Goal: Transaction & Acquisition: Purchase product/service

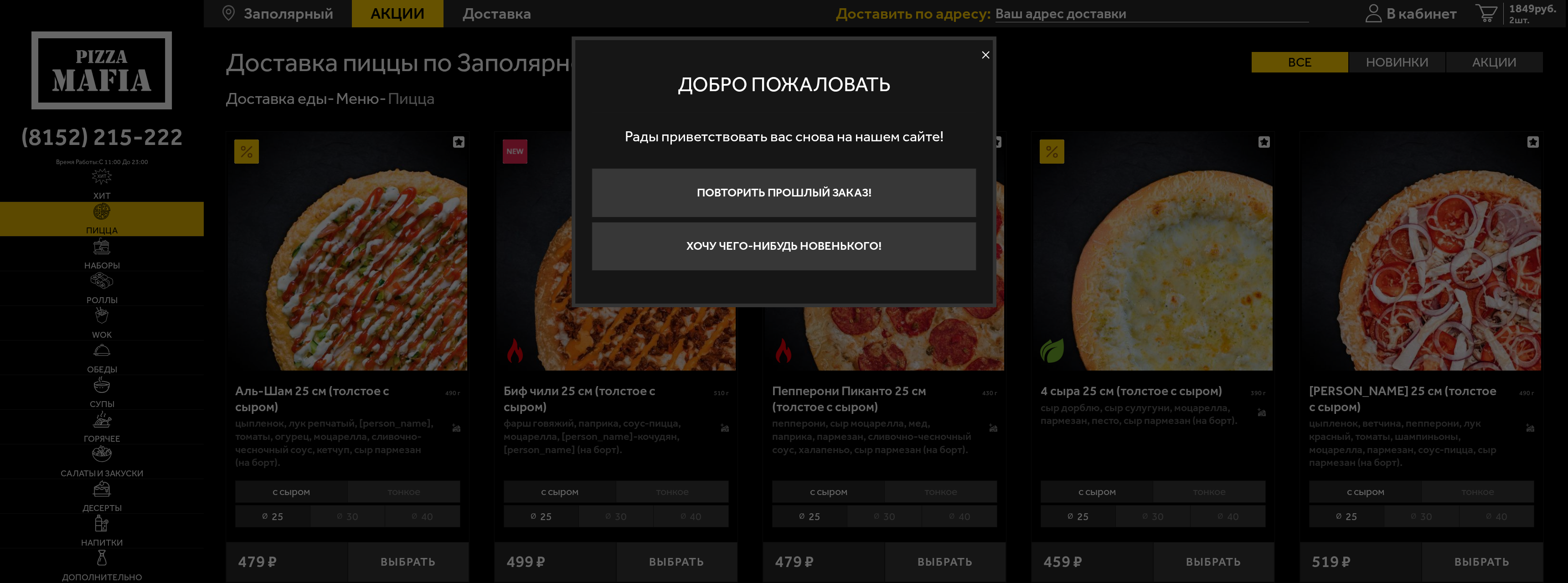
click at [989, 52] on button at bounding box center [986, 55] width 13 height 13
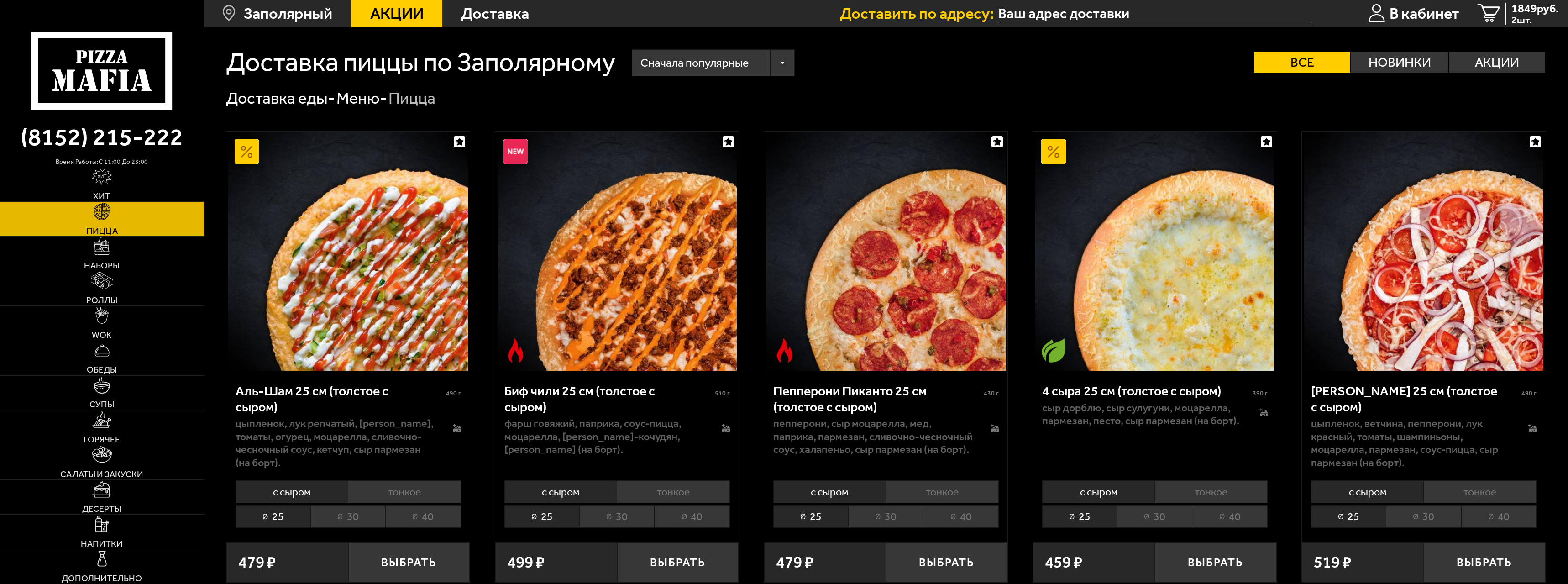
click at [109, 392] on img at bounding box center [102, 385] width 17 height 17
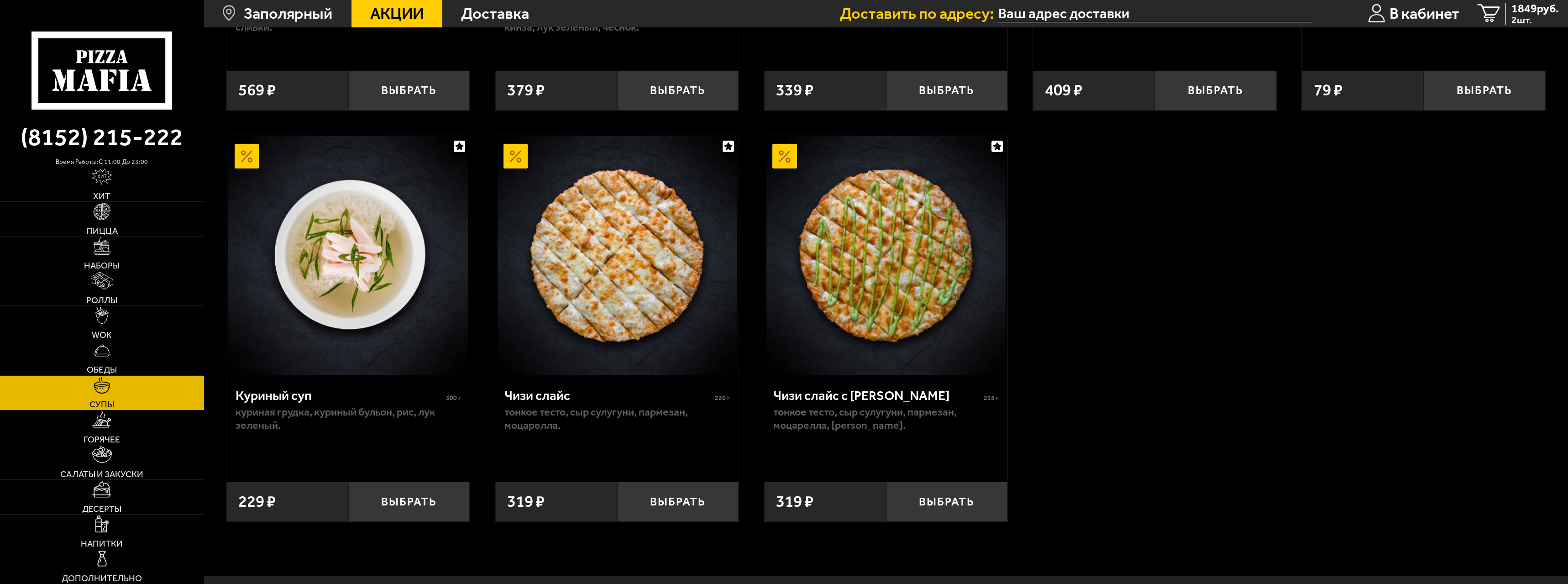
scroll to position [657, 0]
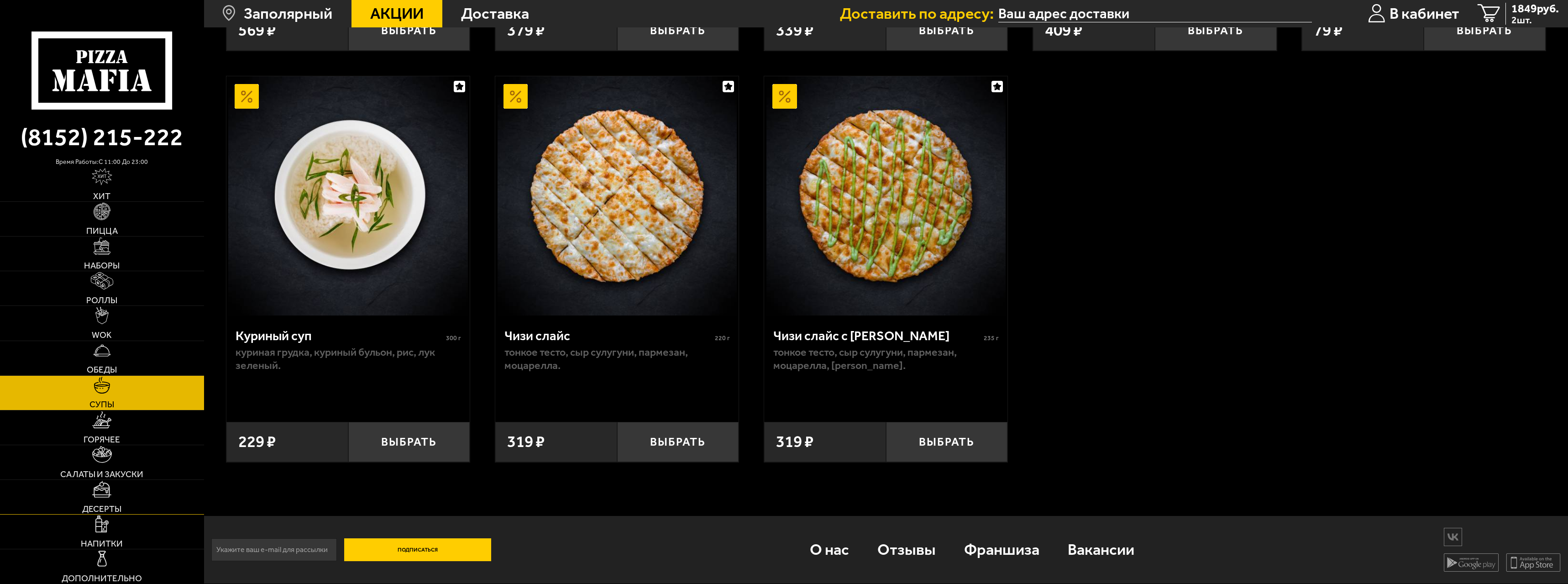
click at [112, 491] on link "Десерты" at bounding box center [102, 497] width 204 height 34
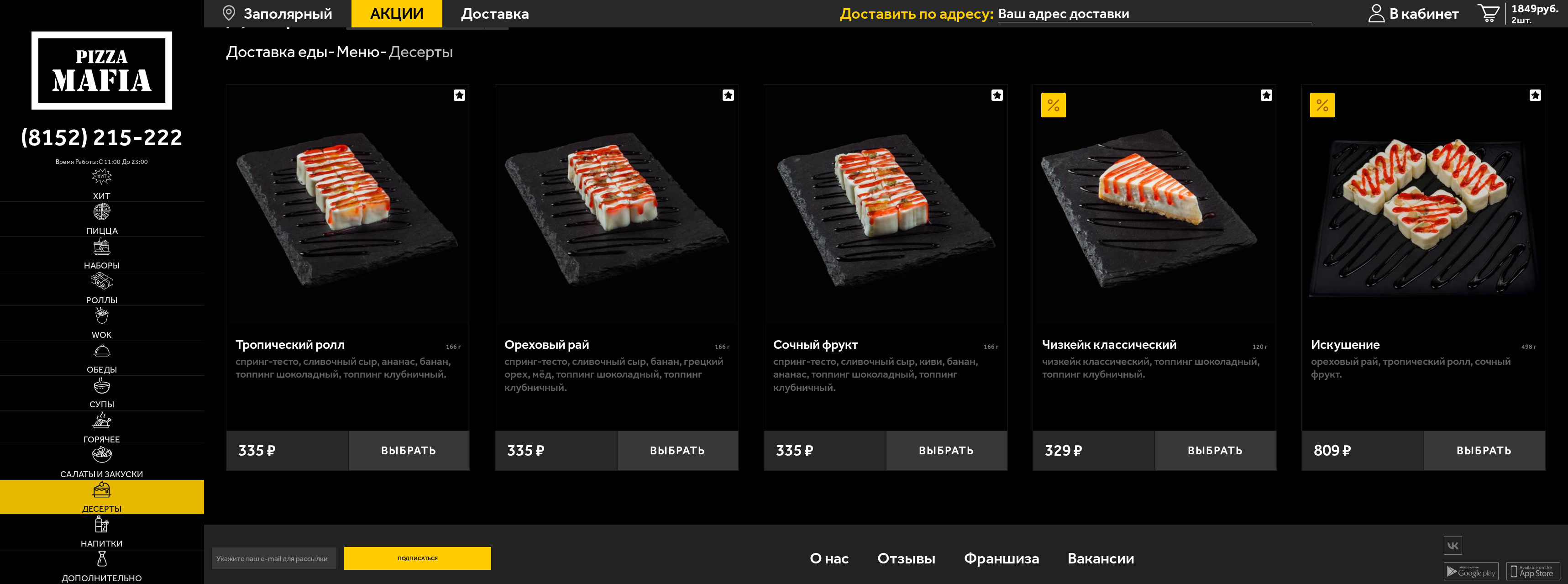
scroll to position [57, 0]
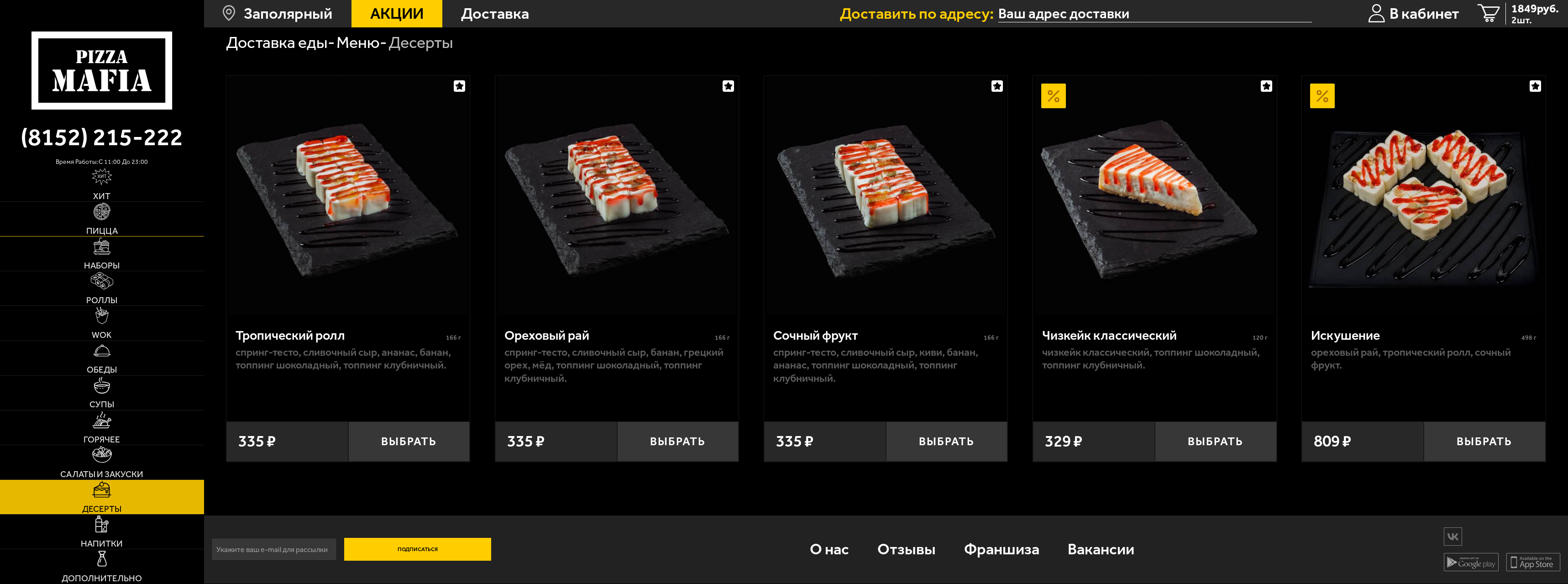
click at [104, 205] on img at bounding box center [102, 211] width 17 height 17
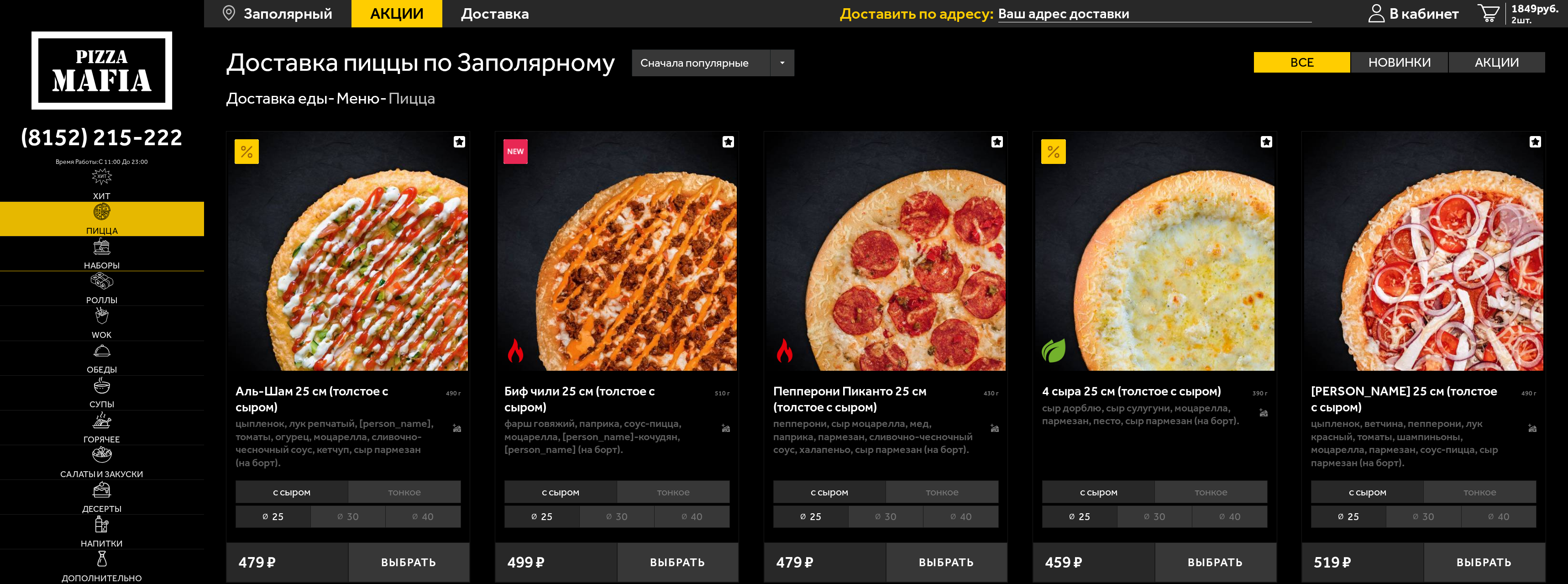
click at [94, 243] on img at bounding box center [102, 246] width 17 height 17
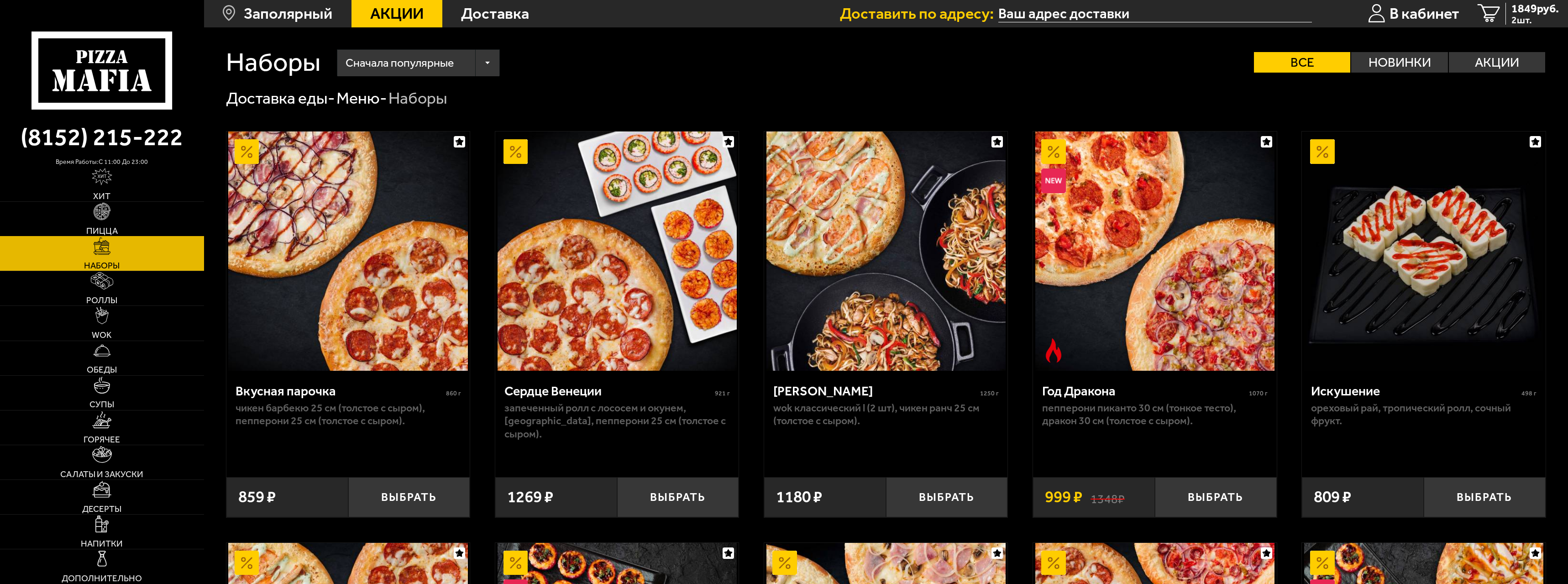
click at [87, 224] on link "Пицца" at bounding box center [102, 219] width 204 height 34
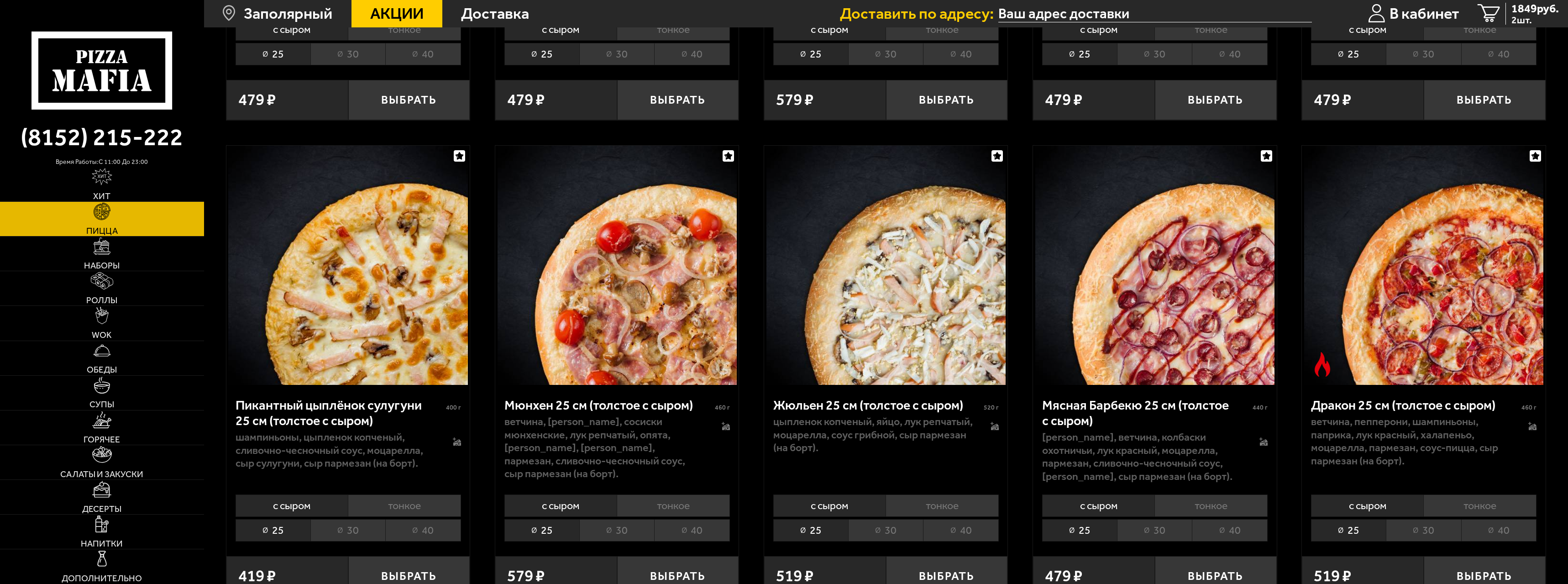
scroll to position [1702, 0]
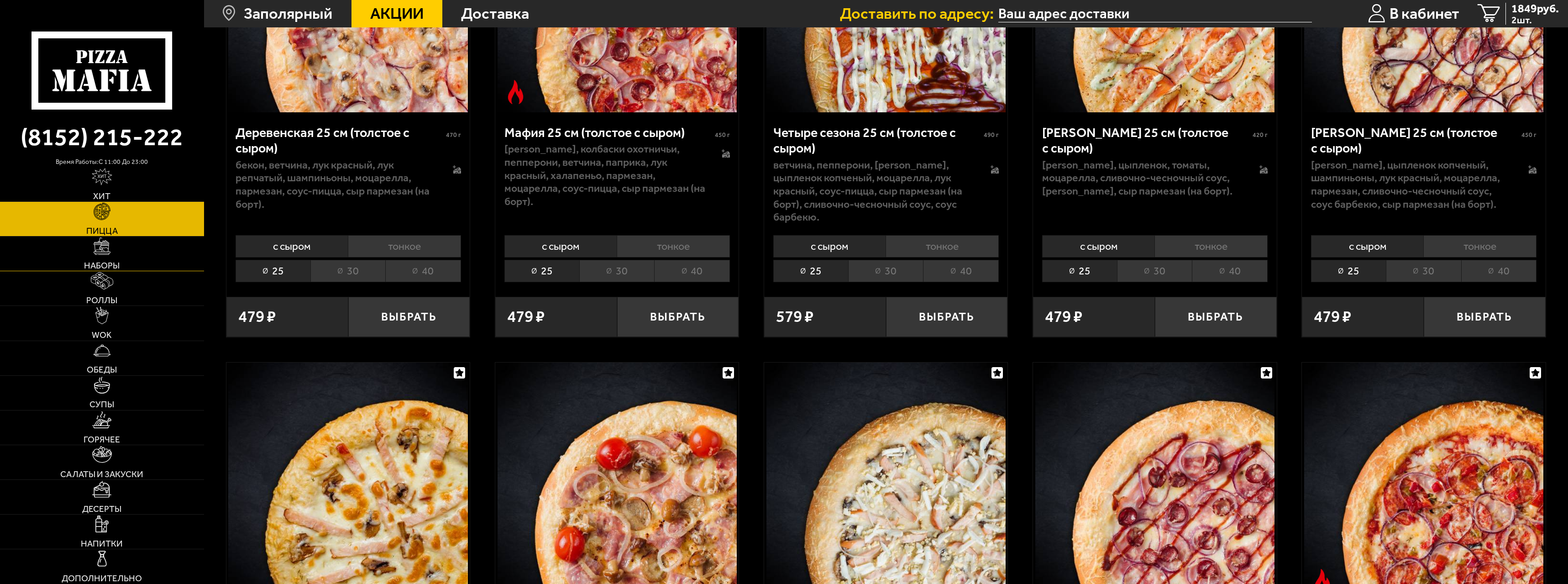
click at [107, 244] on img at bounding box center [102, 246] width 17 height 17
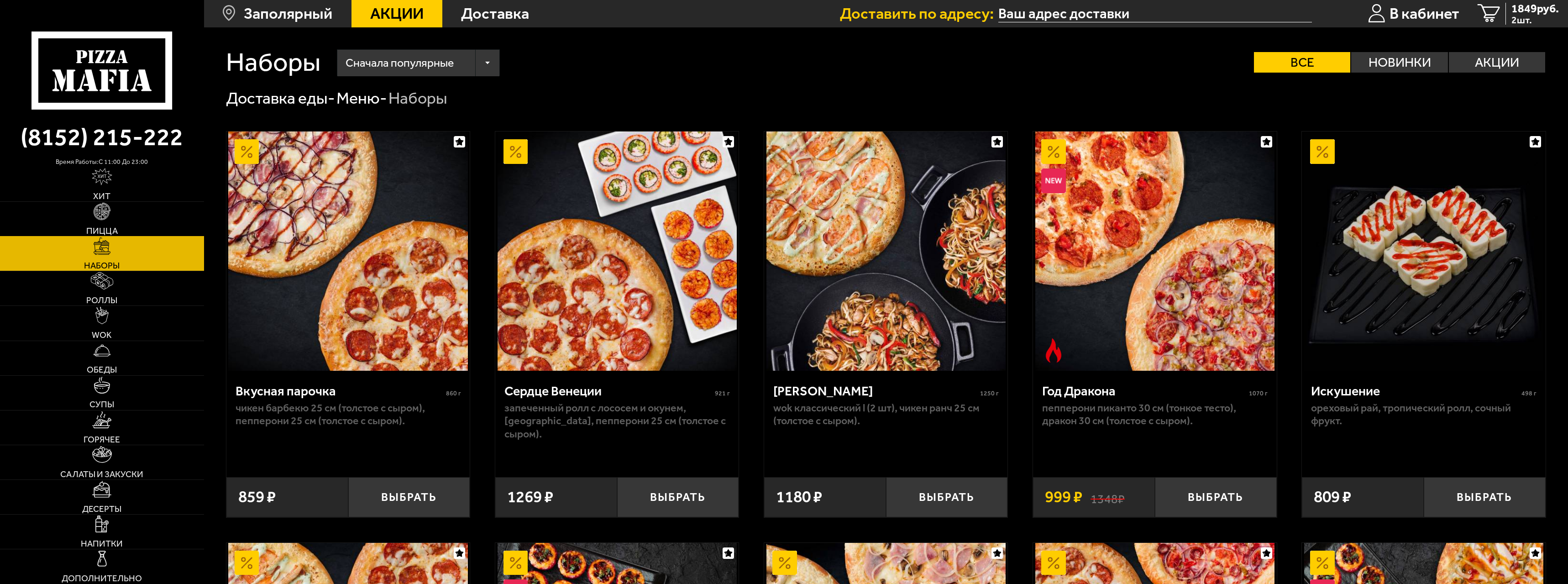
click at [157, 223] on link "Пицца" at bounding box center [102, 219] width 204 height 34
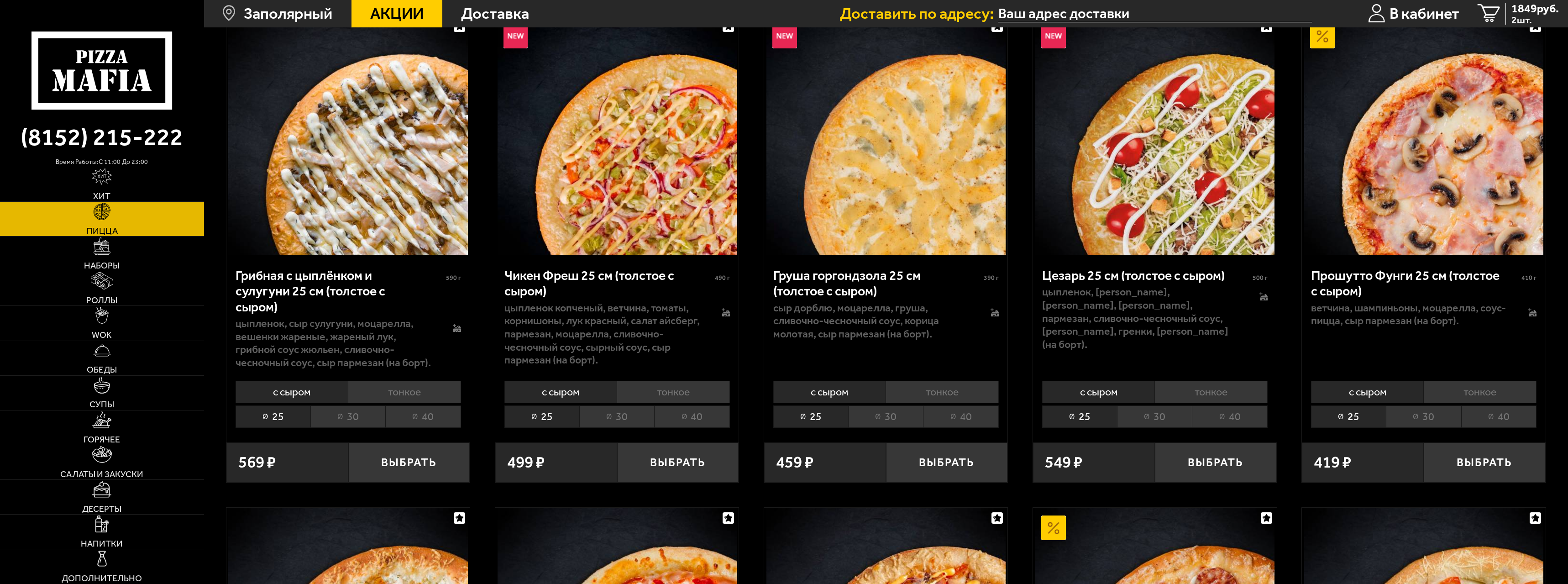
scroll to position [593, 0]
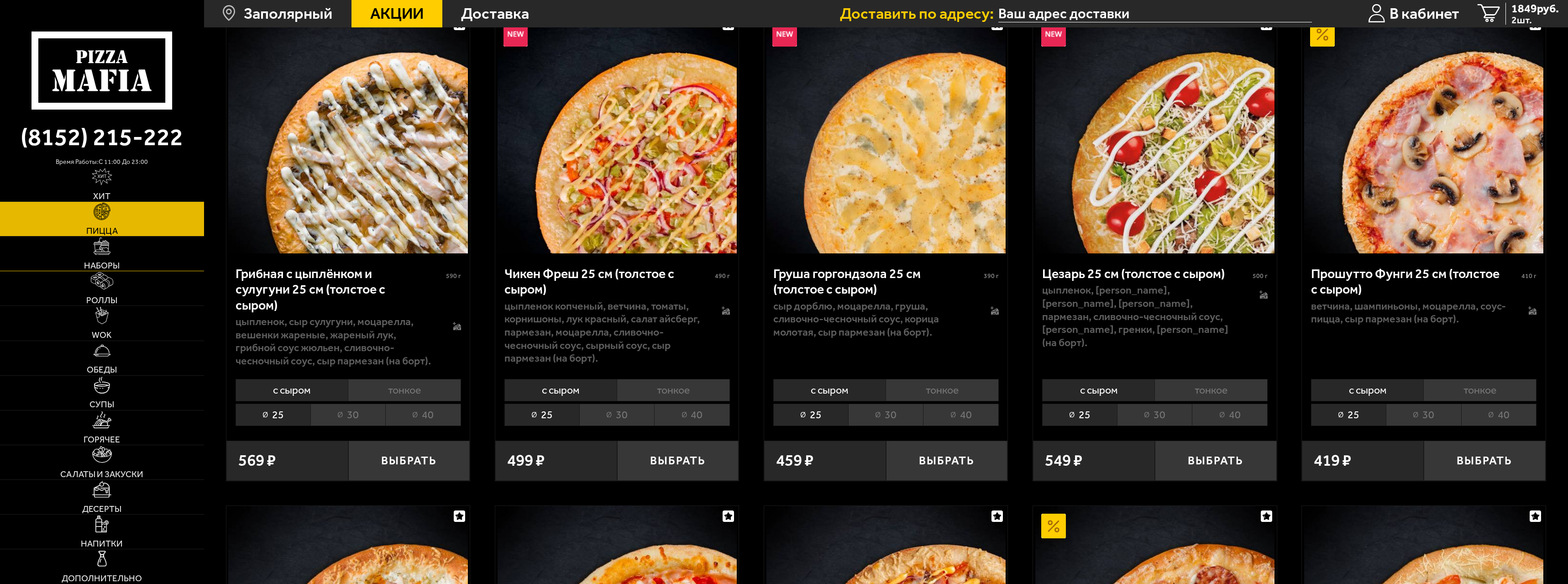
click at [108, 265] on span "Наборы" at bounding box center [102, 265] width 35 height 9
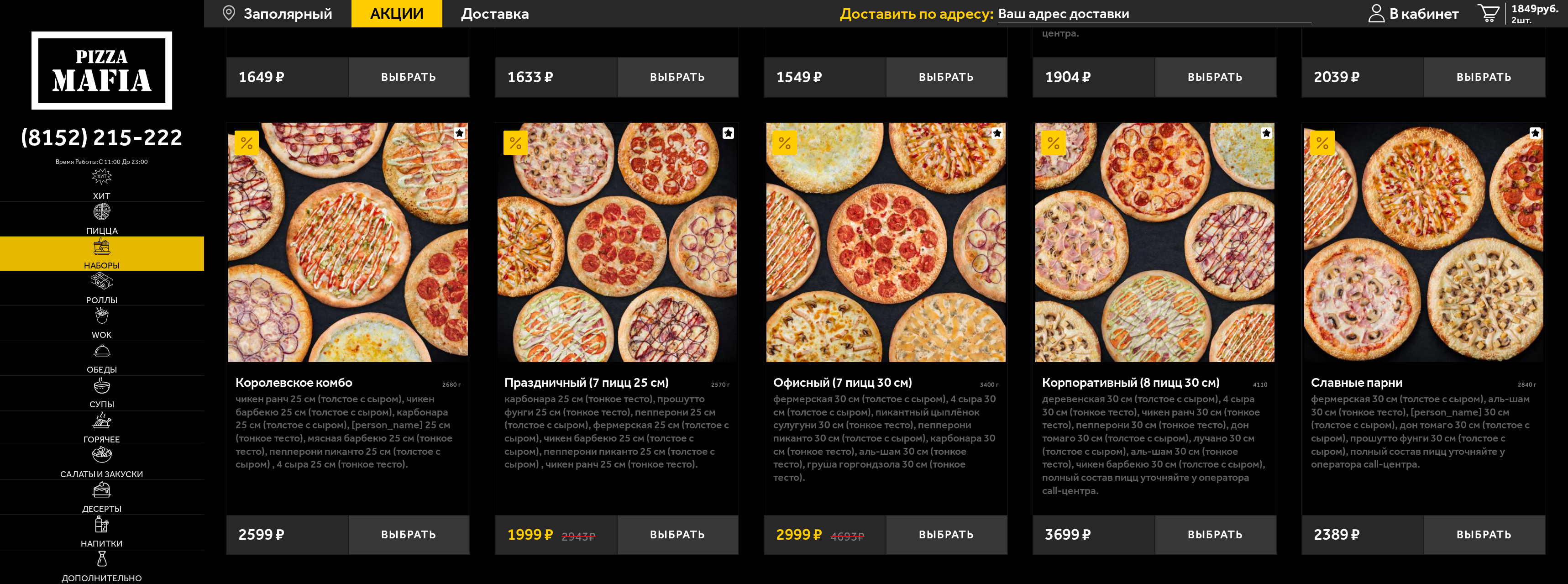
scroll to position [1278, 0]
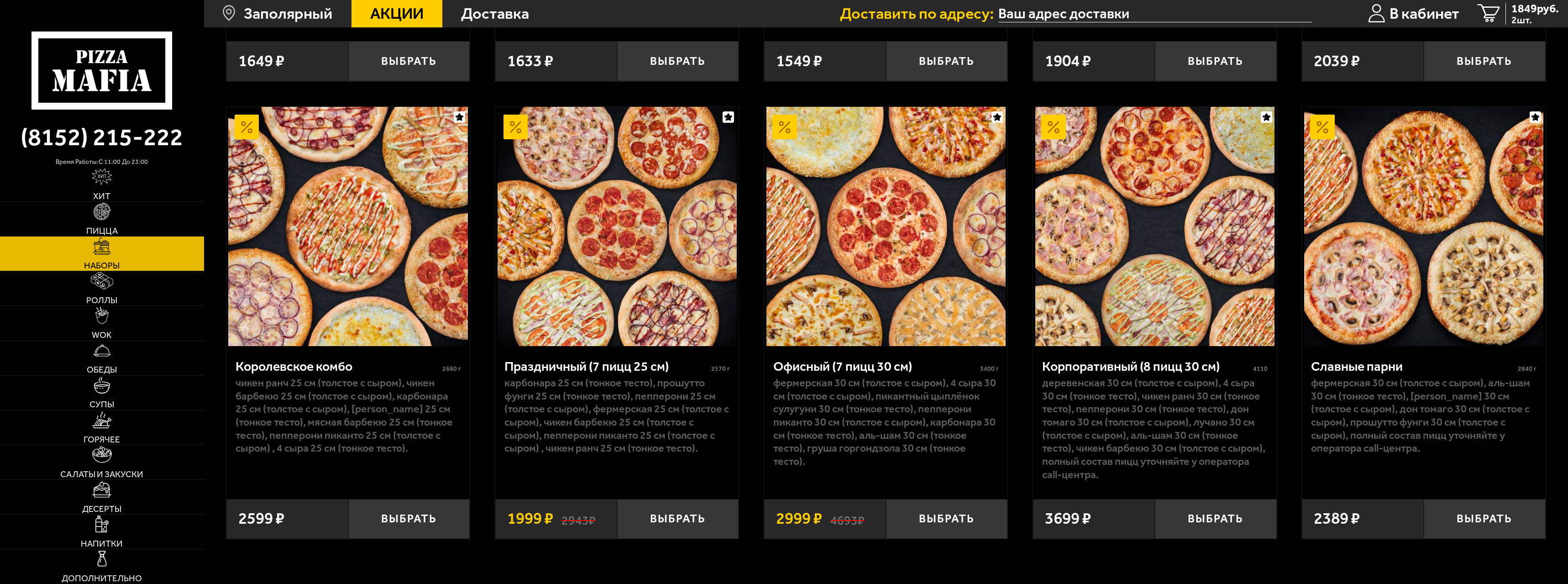
click at [1450, 247] on img at bounding box center [1424, 226] width 239 height 239
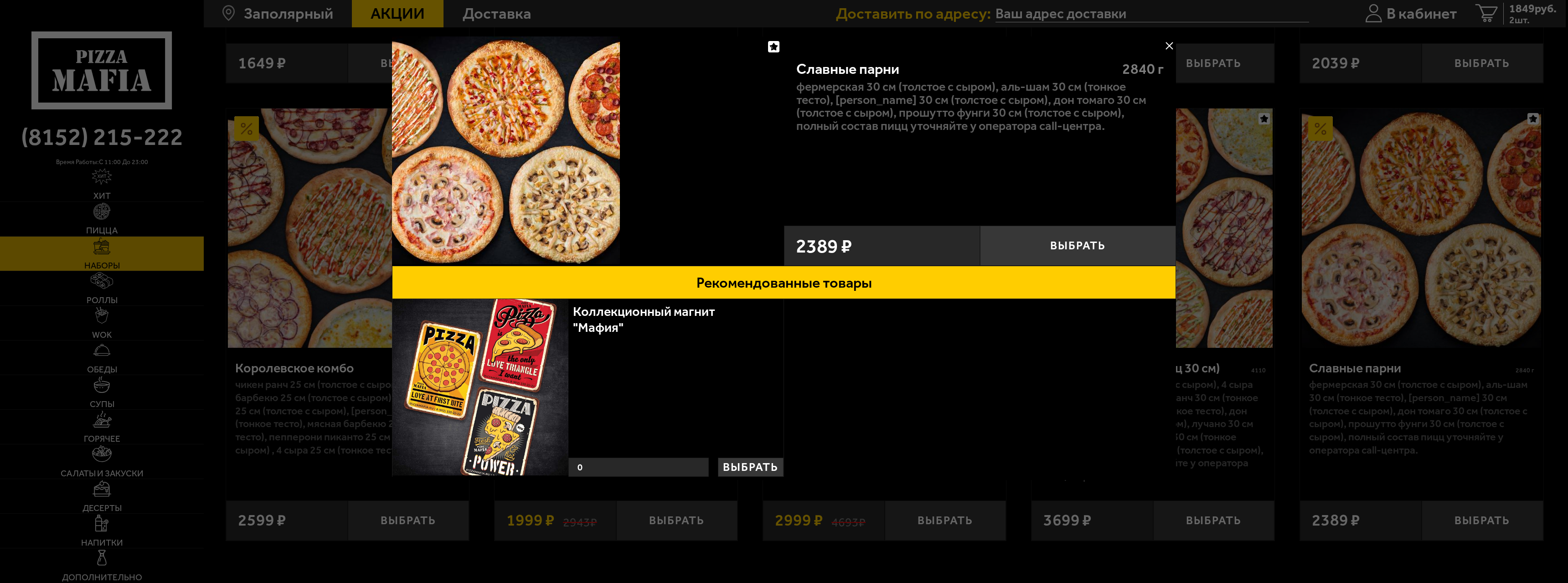
click at [1169, 46] on button at bounding box center [1169, 46] width 13 height 13
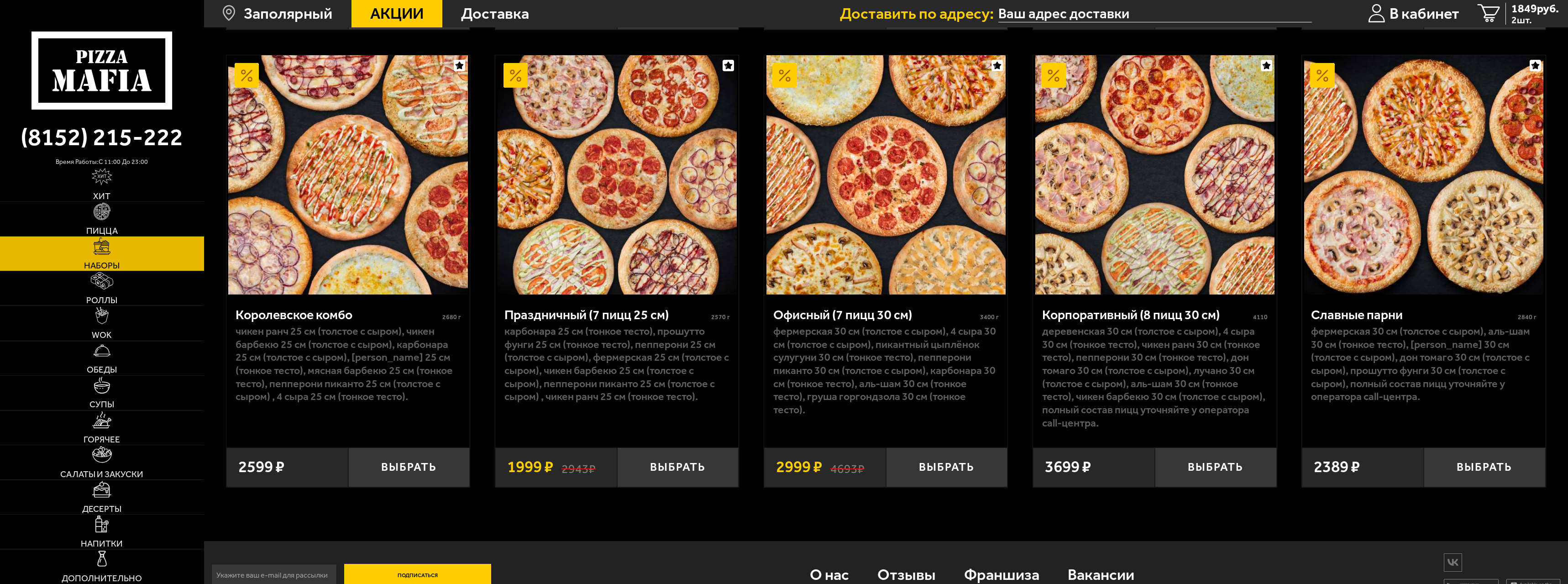
scroll to position [1358, 0]
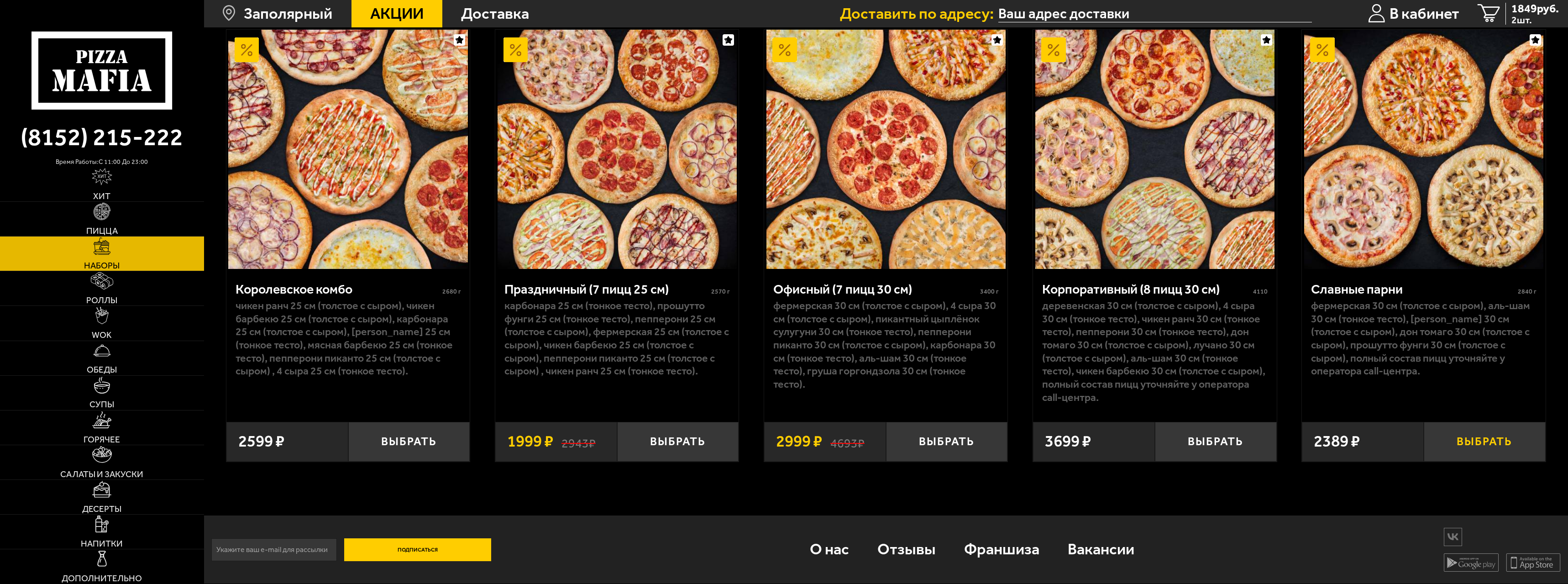
click at [1448, 430] on button "Выбрать" at bounding box center [1485, 442] width 122 height 40
click at [1513, 20] on span "3 шт." at bounding box center [1535, 20] width 48 height 10
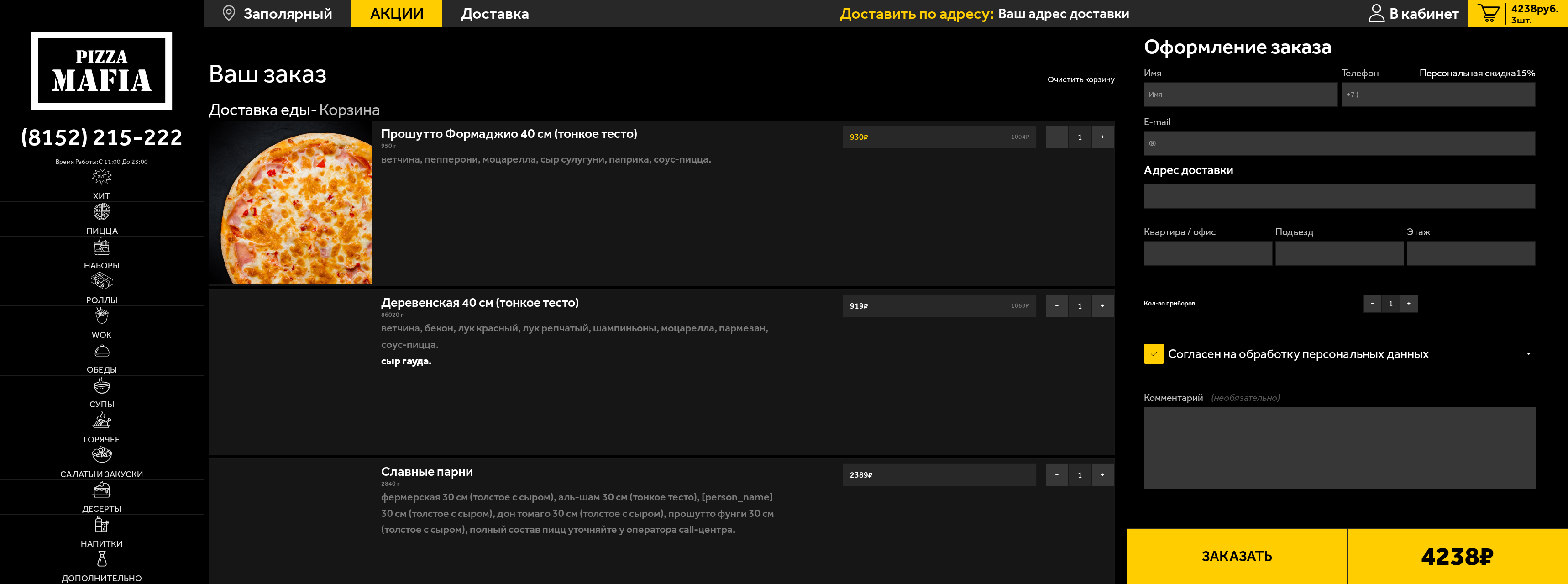
type input "[PHONE_NUMBER]"
type input "[STREET_ADDRESS]"
type input "2"
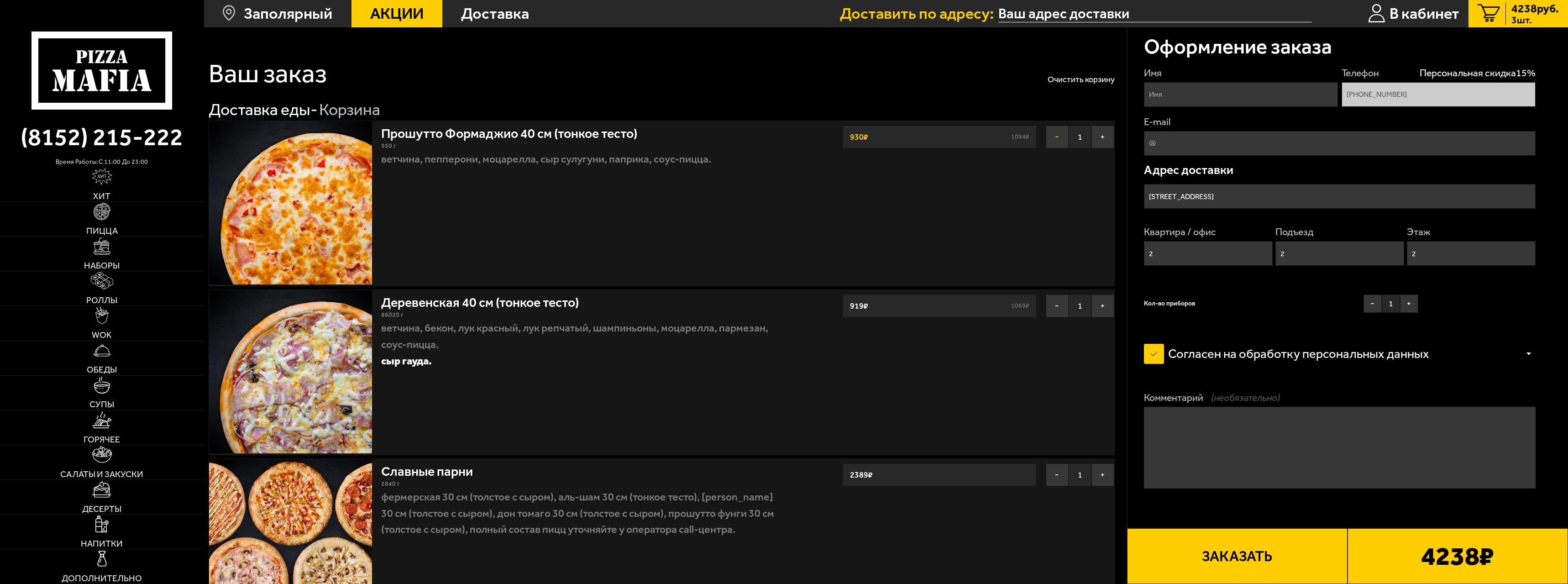
click at [1049, 137] on button "−" at bounding box center [1057, 137] width 23 height 23
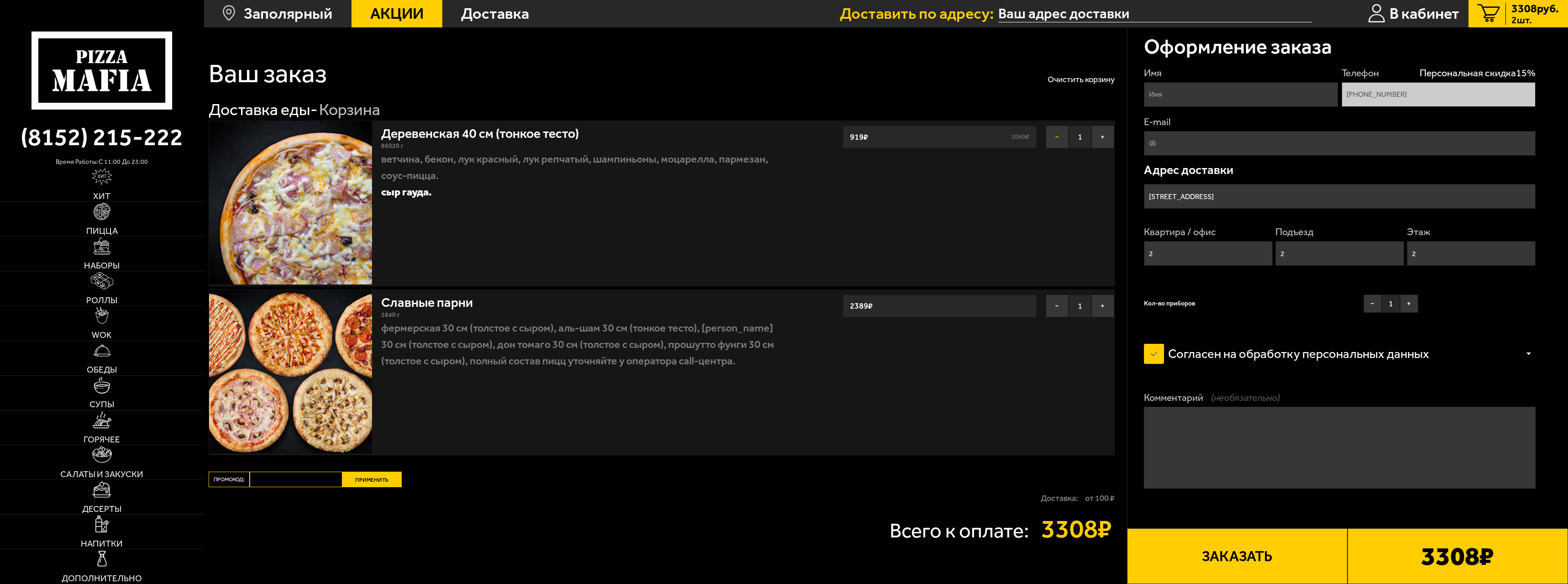
click at [1049, 137] on button "−" at bounding box center [1057, 137] width 23 height 23
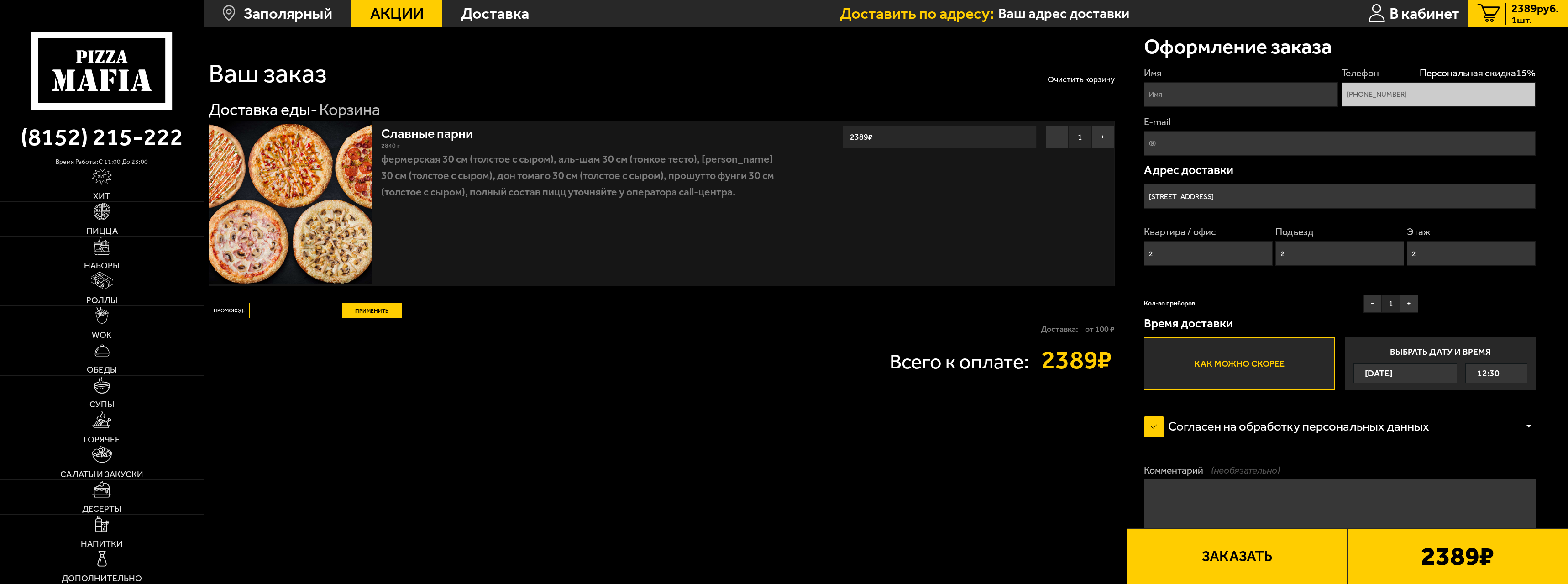
click at [1229, 92] on input "Имя" at bounding box center [1241, 94] width 194 height 24
type input "[PERSON_NAME]"
click at [1242, 137] on input "E-mail" at bounding box center [1340, 143] width 392 height 24
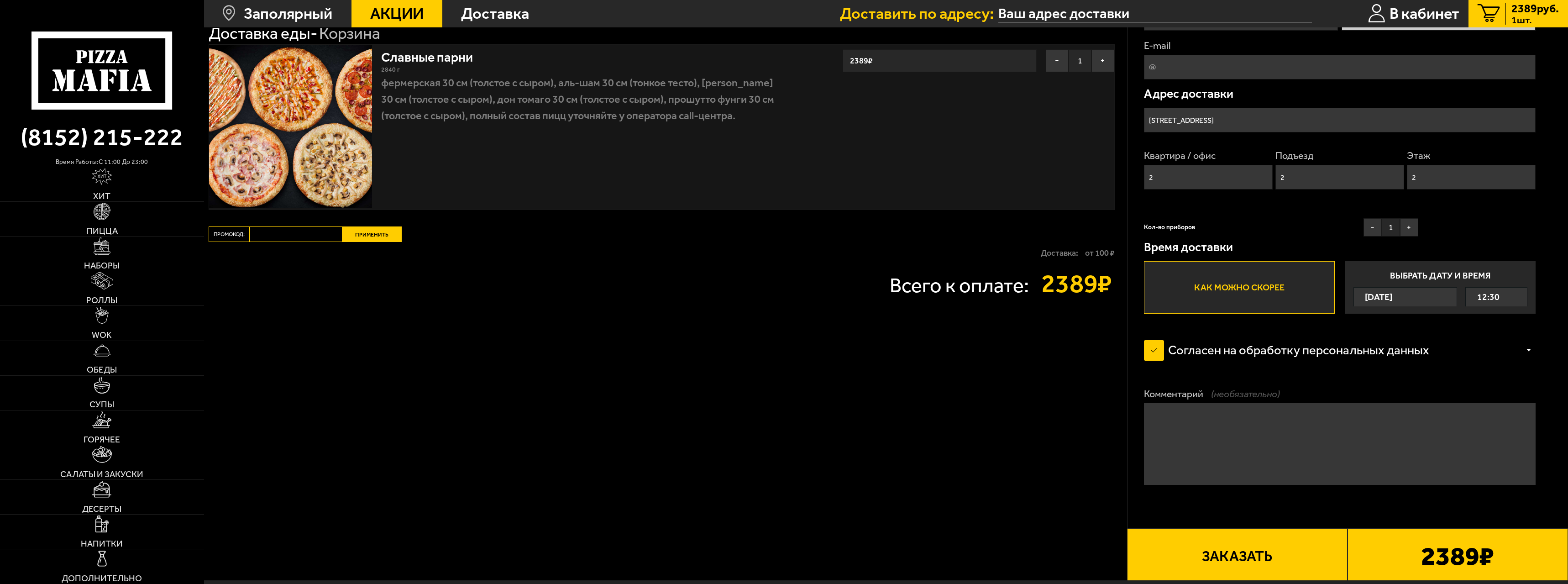
scroll to position [137, 0]
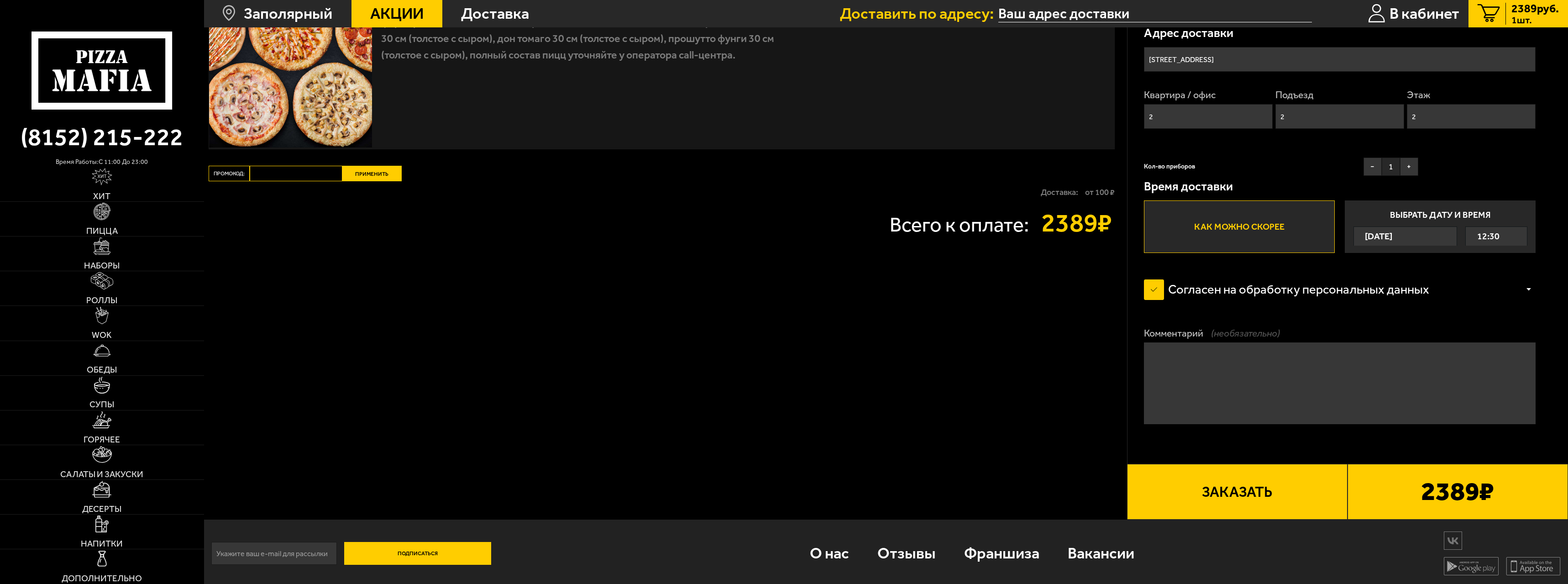
click at [1313, 357] on textarea "Комментарий (необязательно)" at bounding box center [1340, 383] width 392 height 82
click at [1514, 239] on div "12:30" at bounding box center [1497, 236] width 61 height 19
click at [0, 0] on input "Выбрать дату и время [DATE] 12:30" at bounding box center [0, 0] width 0 height 0
click at [1440, 235] on div "[DATE]" at bounding box center [1397, 236] width 86 height 19
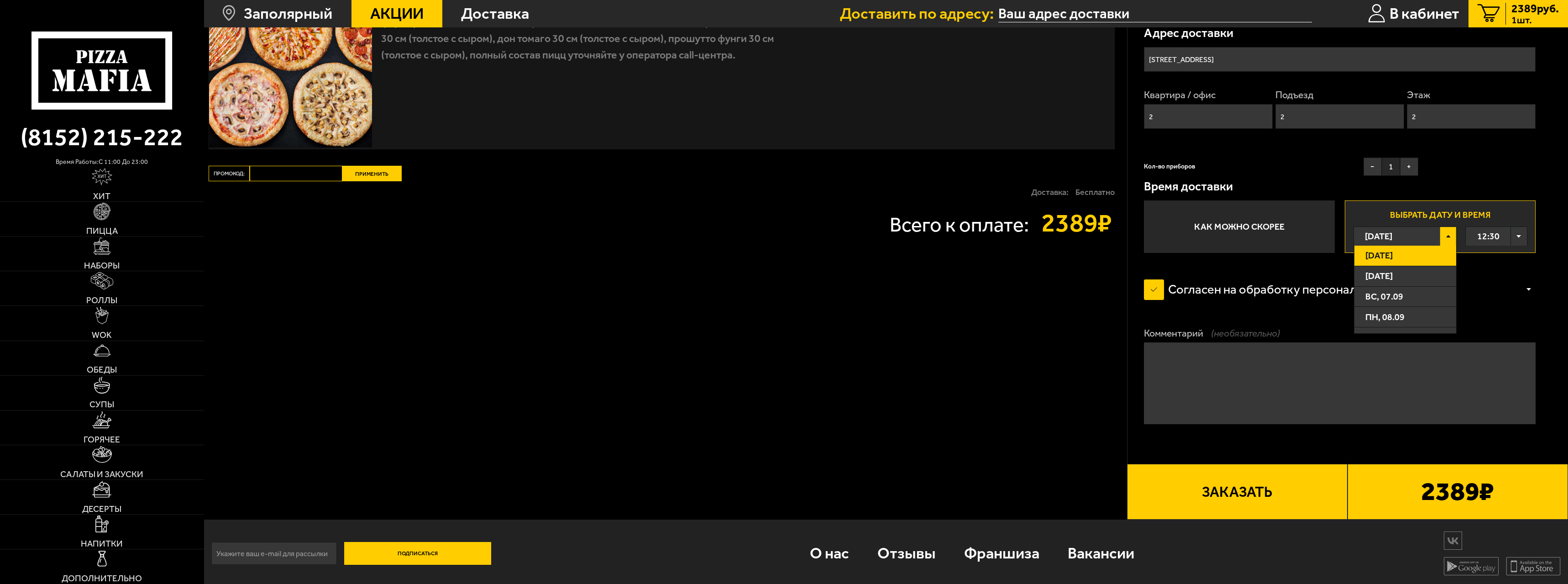
click at [1440, 235] on div "[DATE]" at bounding box center [1397, 236] width 86 height 19
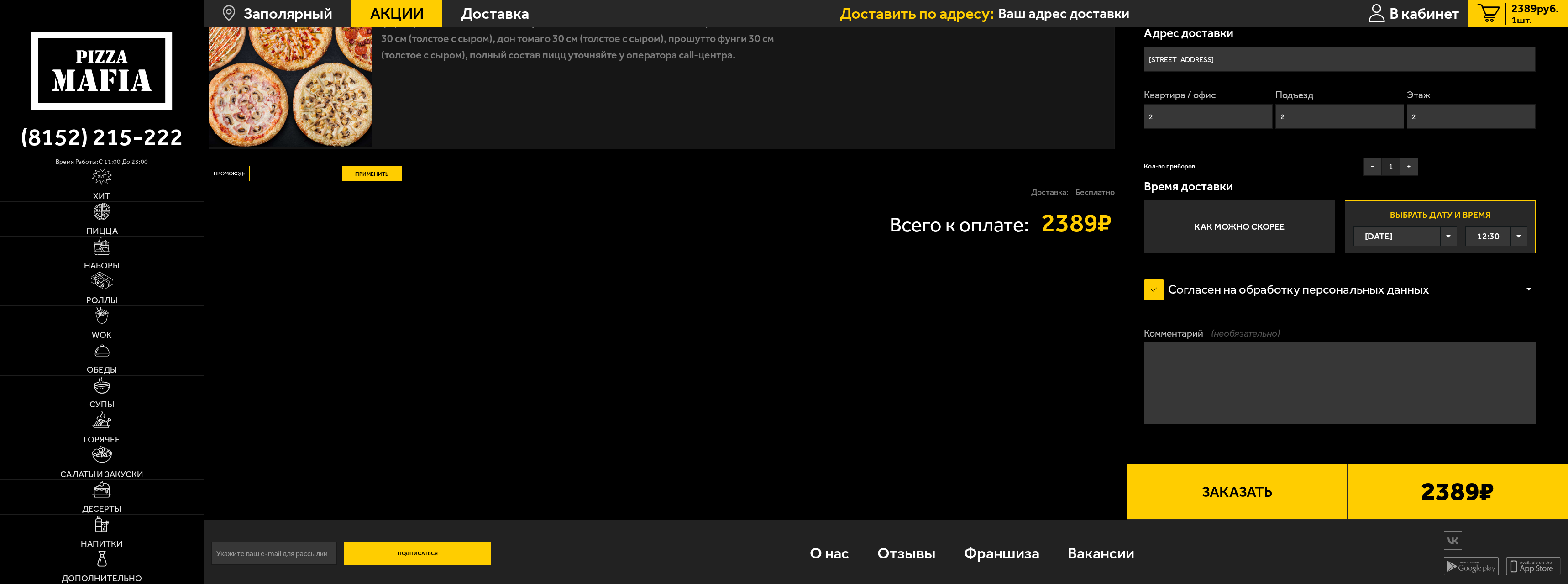
click at [1306, 228] on label "Как можно скорее" at bounding box center [1240, 227] width 191 height 52
click at [0, 0] on input "Как можно скорее" at bounding box center [0, 0] width 0 height 0
click at [1409, 169] on button "+" at bounding box center [1409, 166] width 18 height 18
click at [1406, 212] on label "Выбрать дату и время [DATE] 12:30" at bounding box center [1441, 227] width 191 height 52
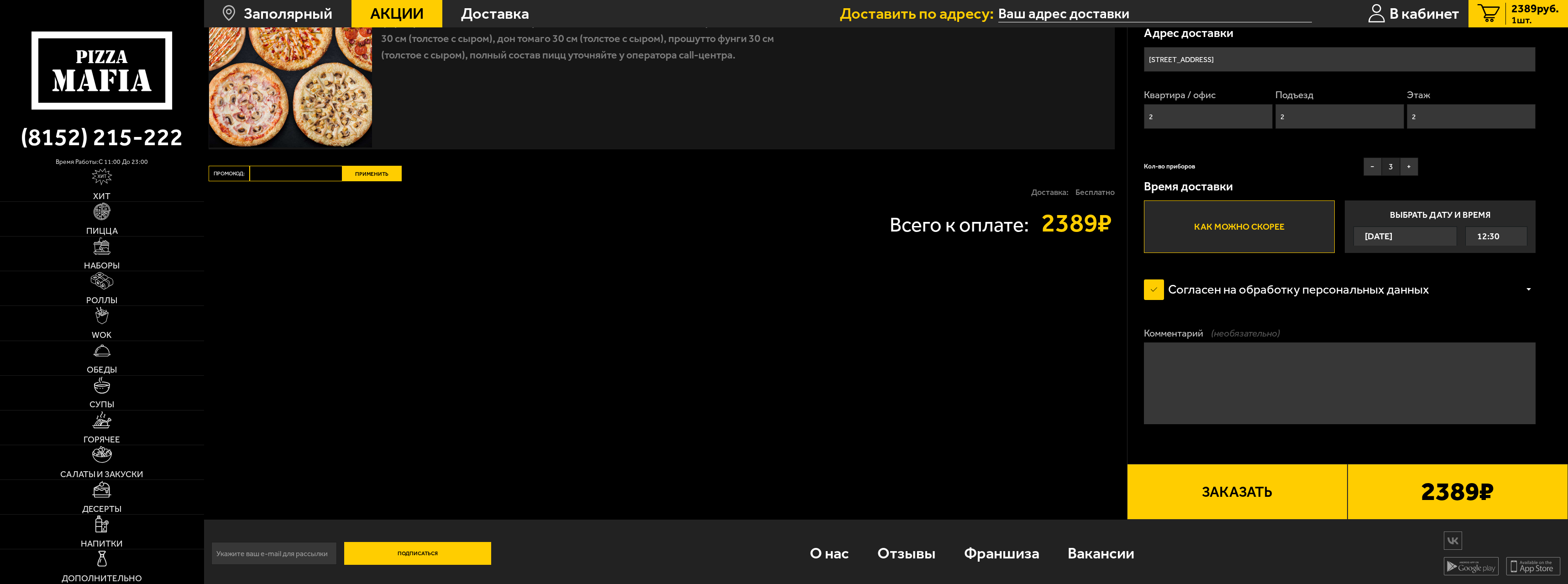
click at [0, 0] on input "Выбрать дату и время [DATE] 12:30" at bounding box center [0, 0] width 0 height 0
click at [1270, 367] on textarea "Комментарий (необязательно)" at bounding box center [1340, 383] width 392 height 82
type textarea "L"
type textarea "Д"
click at [1228, 358] on textarea "Доставить к КПП-1 - КГМК." at bounding box center [1340, 383] width 392 height 82
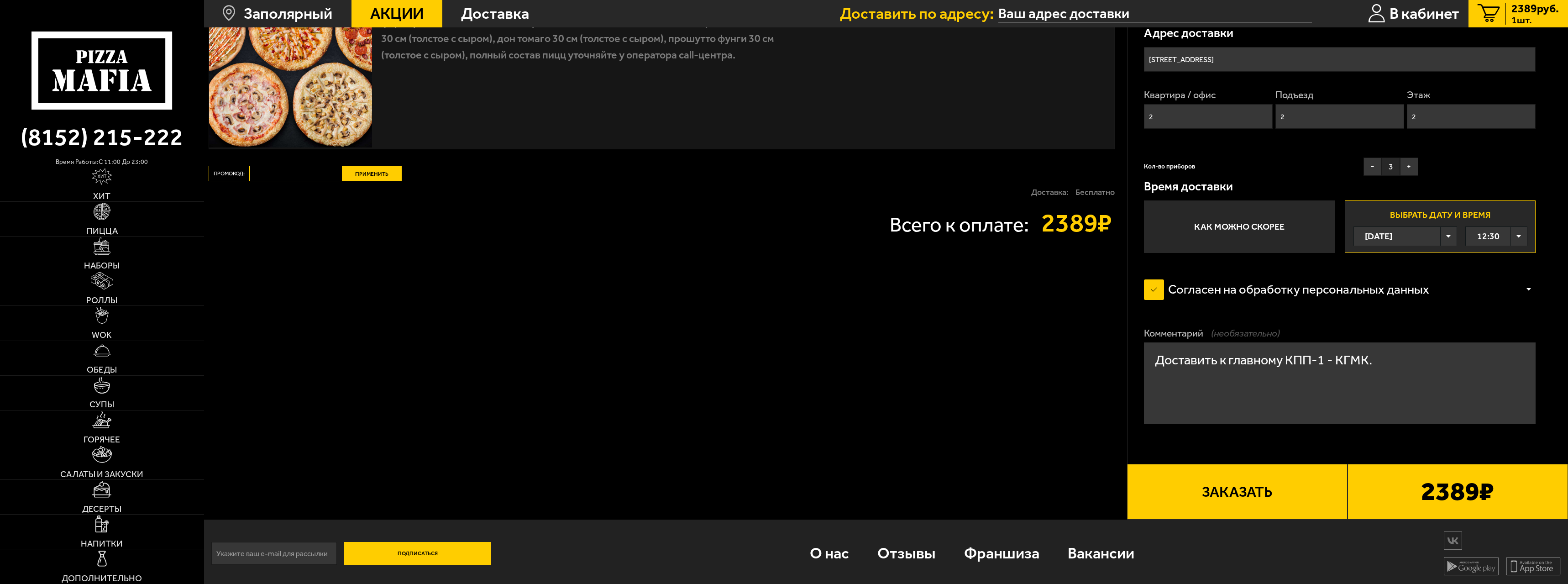
click at [1324, 361] on textarea "Доставить к главному КПП-1 - КГМК." at bounding box center [1340, 383] width 392 height 82
click at [1377, 358] on textarea "Доставить к главному КПП - КГМК." at bounding box center [1340, 383] width 392 height 82
click at [1155, 360] on textarea "Доставить к главному КПП - КГМК." at bounding box center [1340, 383] width 392 height 82
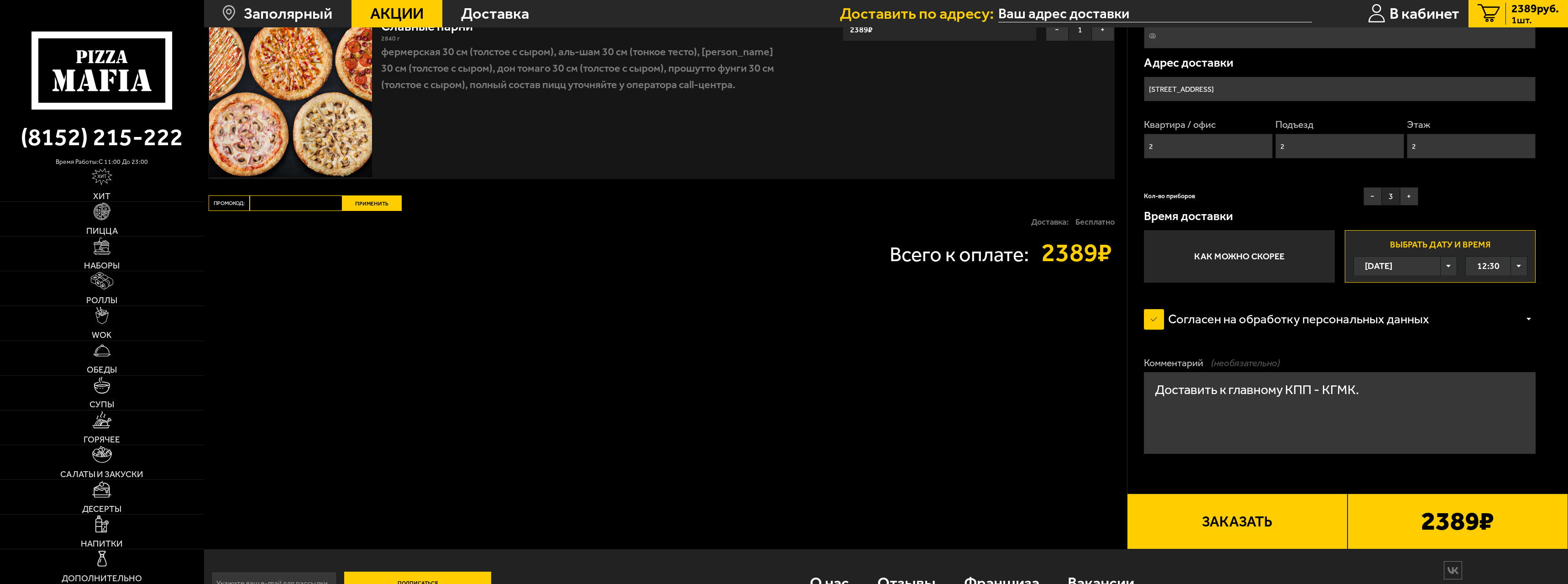
scroll to position [91, 0]
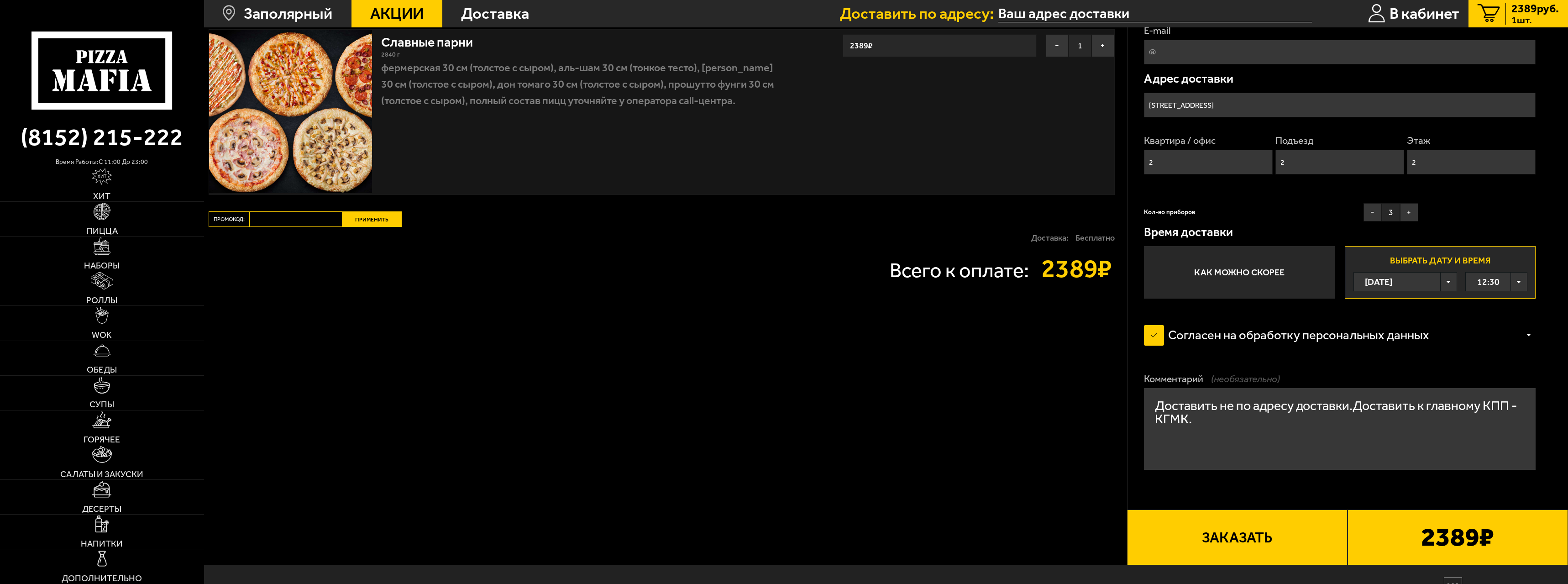
drag, startPoint x: 1354, startPoint y: 405, endPoint x: 1159, endPoint y: 405, distance: 195.0
click at [1159, 405] on textarea "Доставить не по адресу доставки.Доставить к главному КПП - КГМК." at bounding box center [1340, 429] width 392 height 82
click at [1215, 405] on textarea "Доставить к главному КПП - КГМК." at bounding box center [1340, 429] width 392 height 82
click at [1459, 401] on textarea "Доставку осуществить к главному КПП - КГМК." at bounding box center [1340, 429] width 392 height 82
click at [1149, 397] on textarea "Доставку осуществить к главному КПП - КГМК." at bounding box center [1340, 429] width 392 height 82
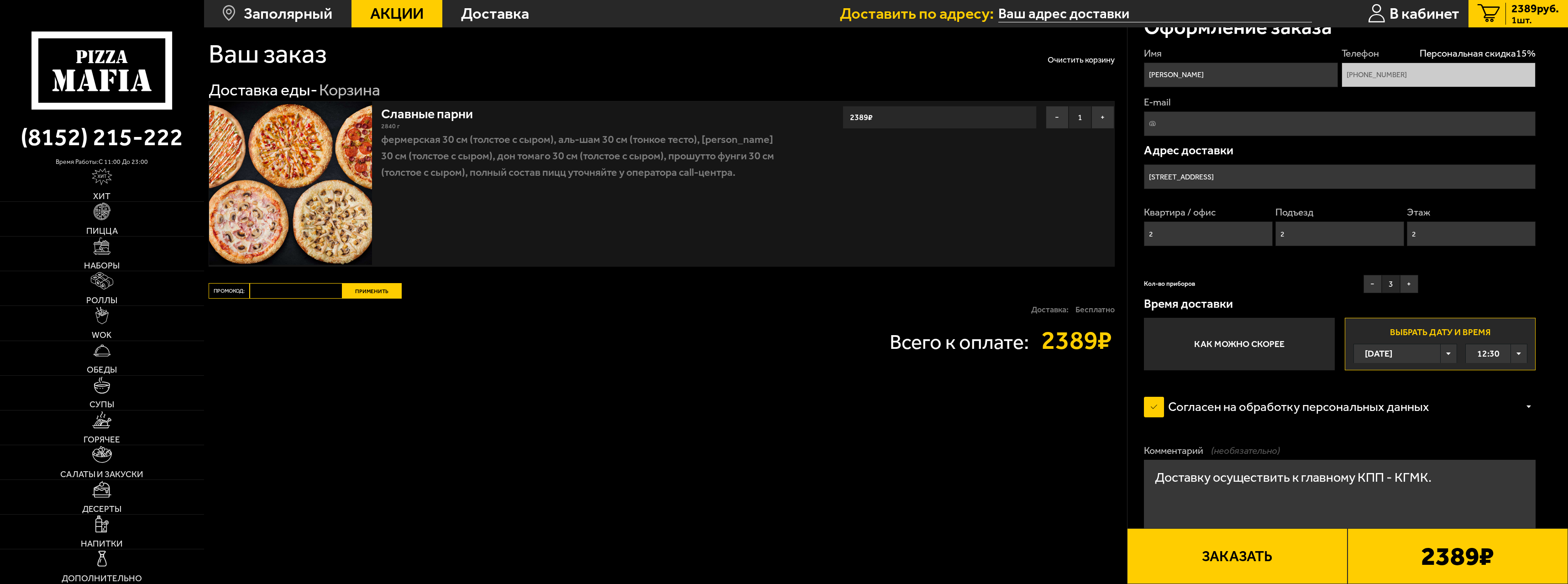
scroll to position [0, 0]
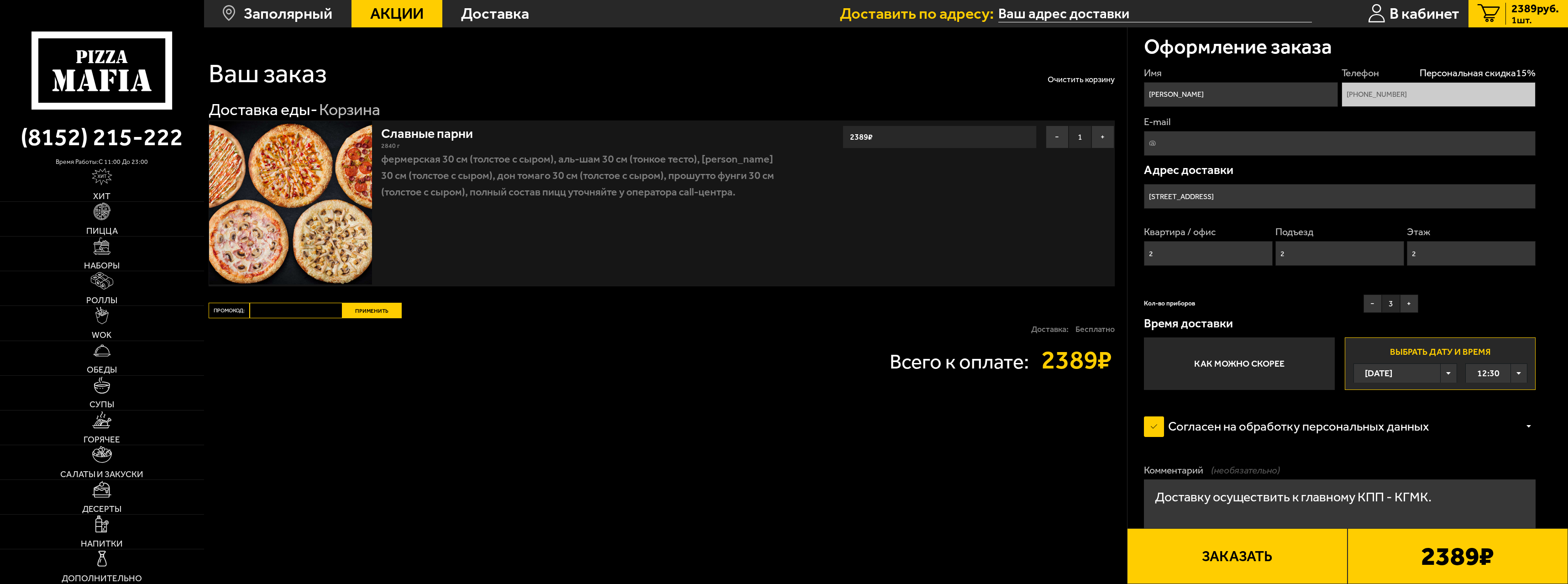
type textarea "Доставку осуществить к главному КПП - КГМК."
click at [1283, 154] on input "E-mail" at bounding box center [1340, 143] width 392 height 24
click at [1353, 134] on input "E-mail" at bounding box center [1340, 143] width 392 height 24
type input "д"
type input "l"
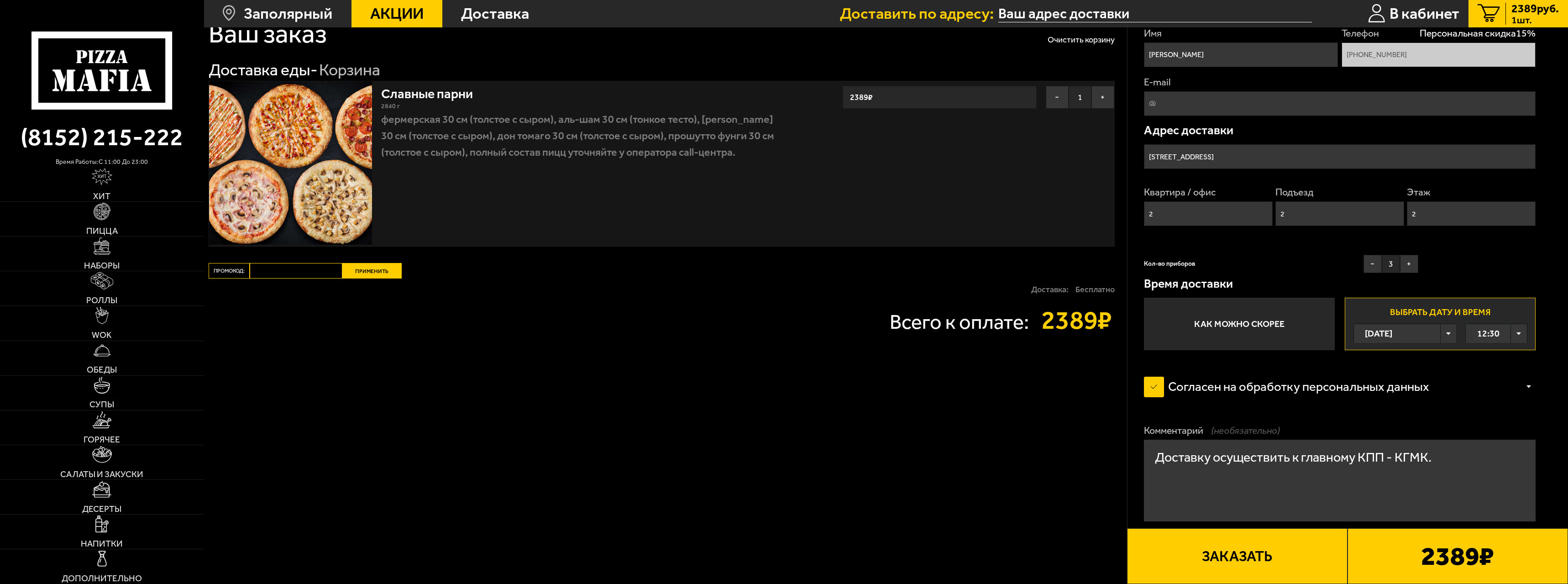
scroll to position [142, 0]
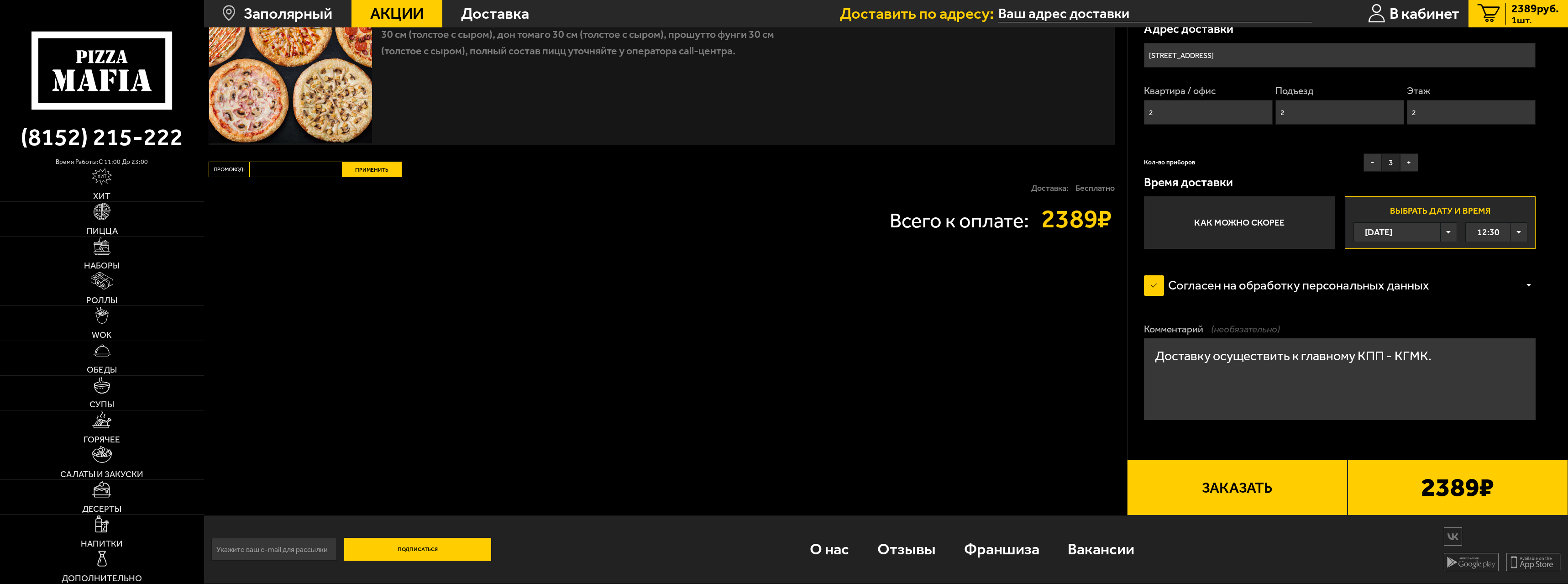
click at [1154, 283] on label "Согласен на обработку персональных данных" at bounding box center [1295, 286] width 302 height 33
click at [0, 0] on input "Согласен на обработку персональных данных" at bounding box center [0, 0] width 0 height 0
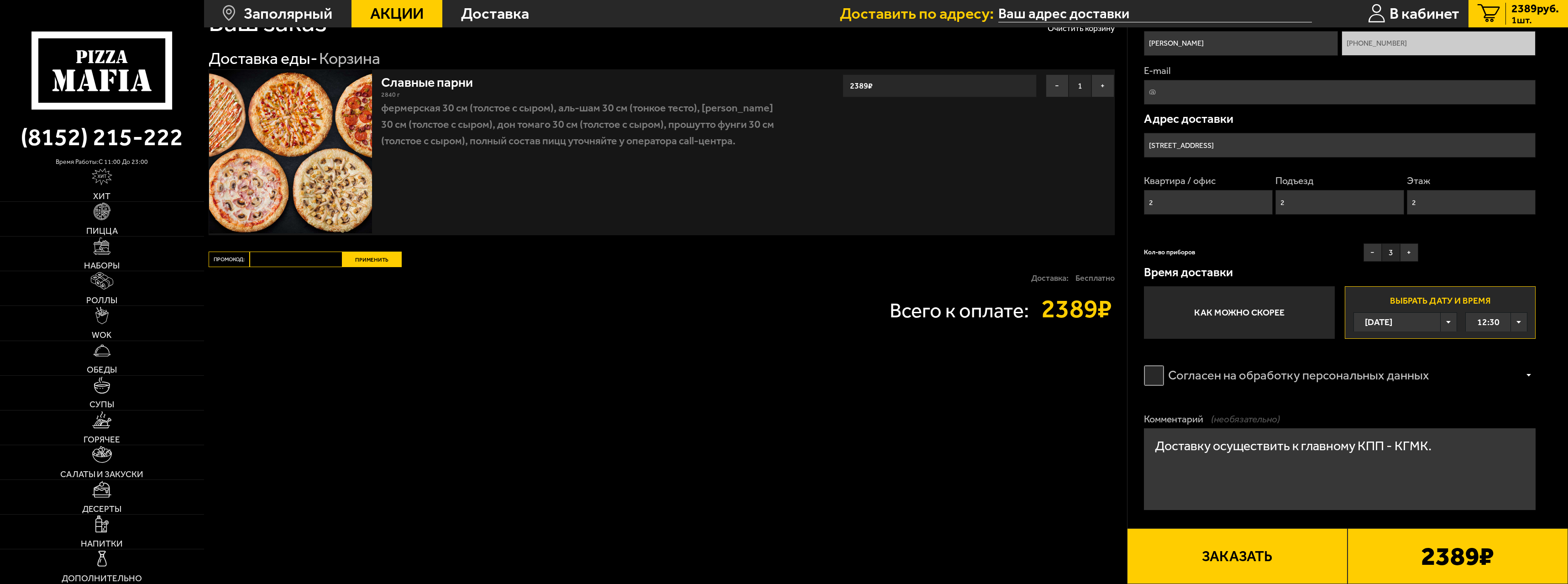
scroll to position [137, 0]
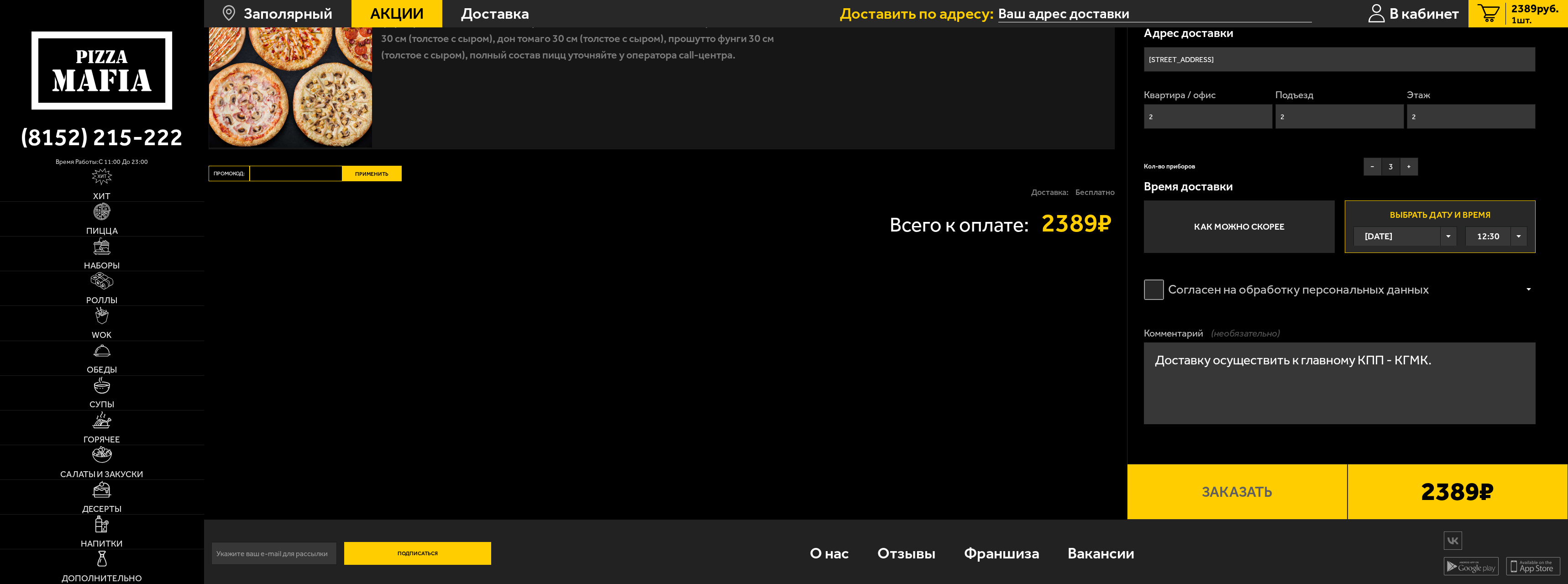
click at [1157, 287] on label "Согласен на обработку персональных данных" at bounding box center [1295, 290] width 302 height 33
click at [0, 0] on input "Согласен на обработку персональных данных" at bounding box center [0, 0] width 0 height 0
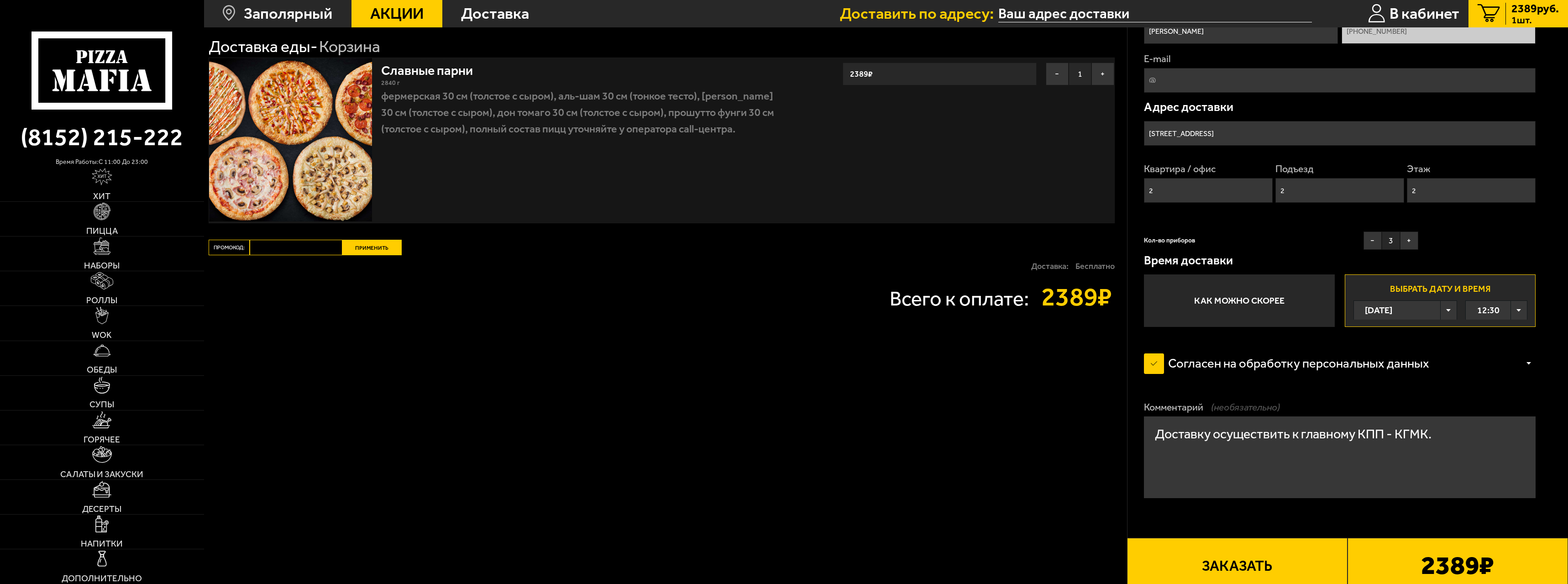
scroll to position [142, 0]
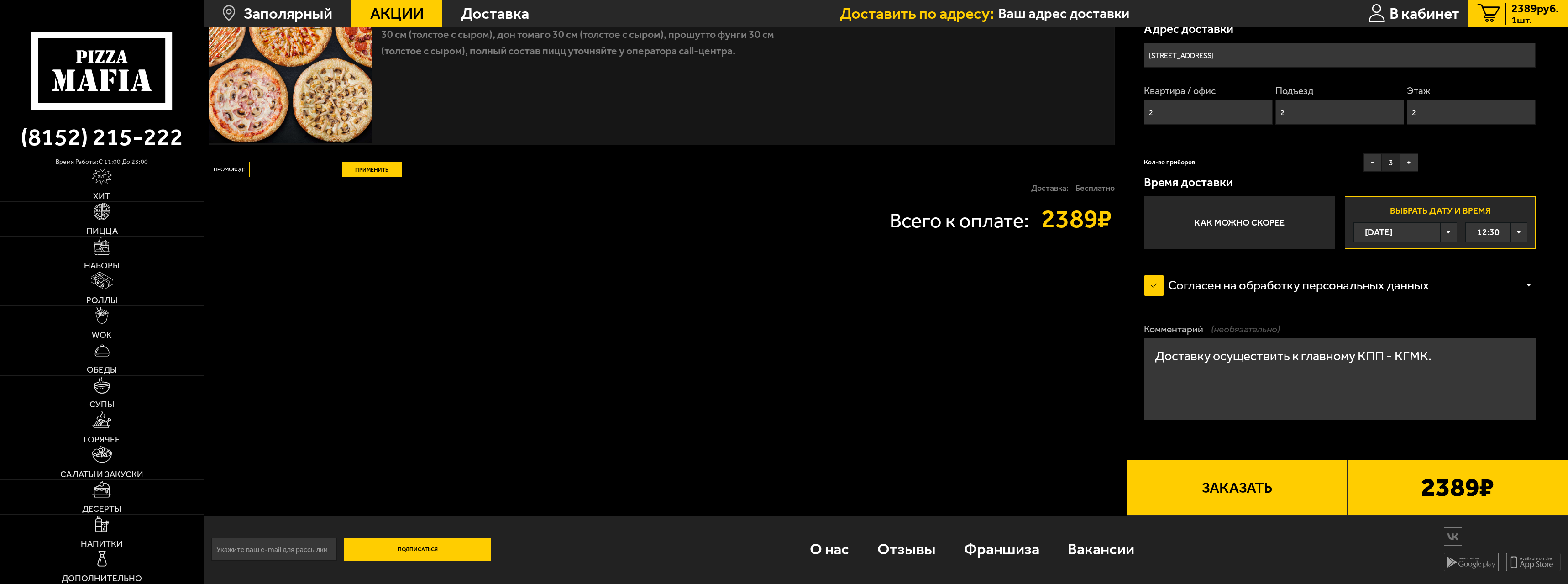
click at [1267, 478] on button "Заказать" at bounding box center [1238, 487] width 221 height 55
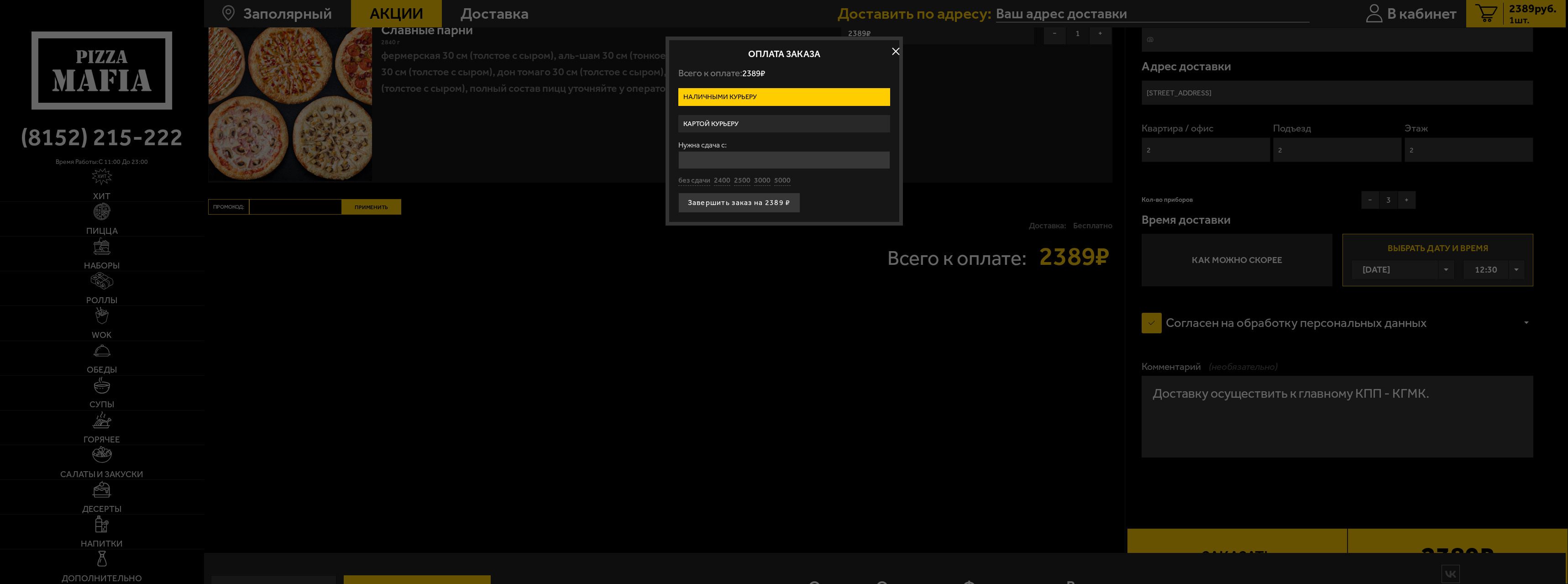
scroll to position [0, 0]
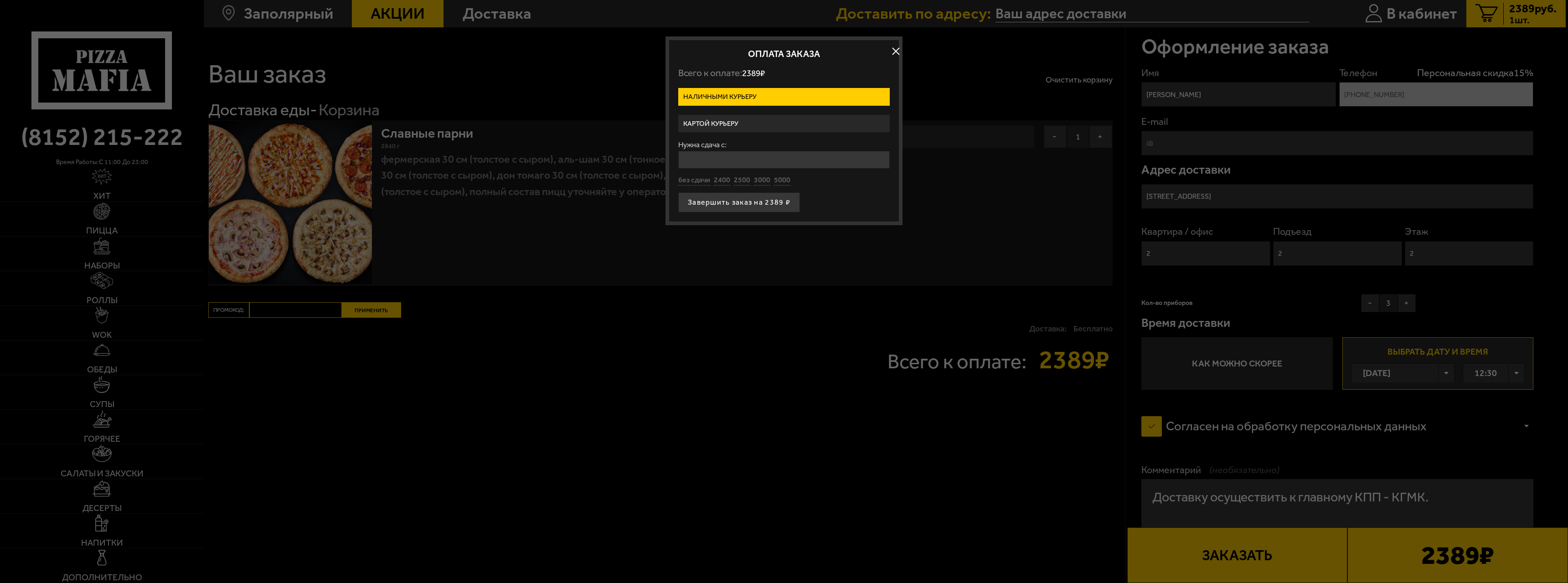
click at [760, 117] on label "Картой курьеру" at bounding box center [783, 124] width 211 height 18
click at [0, 0] on input "Картой курьеру" at bounding box center [0, 0] width 0 height 0
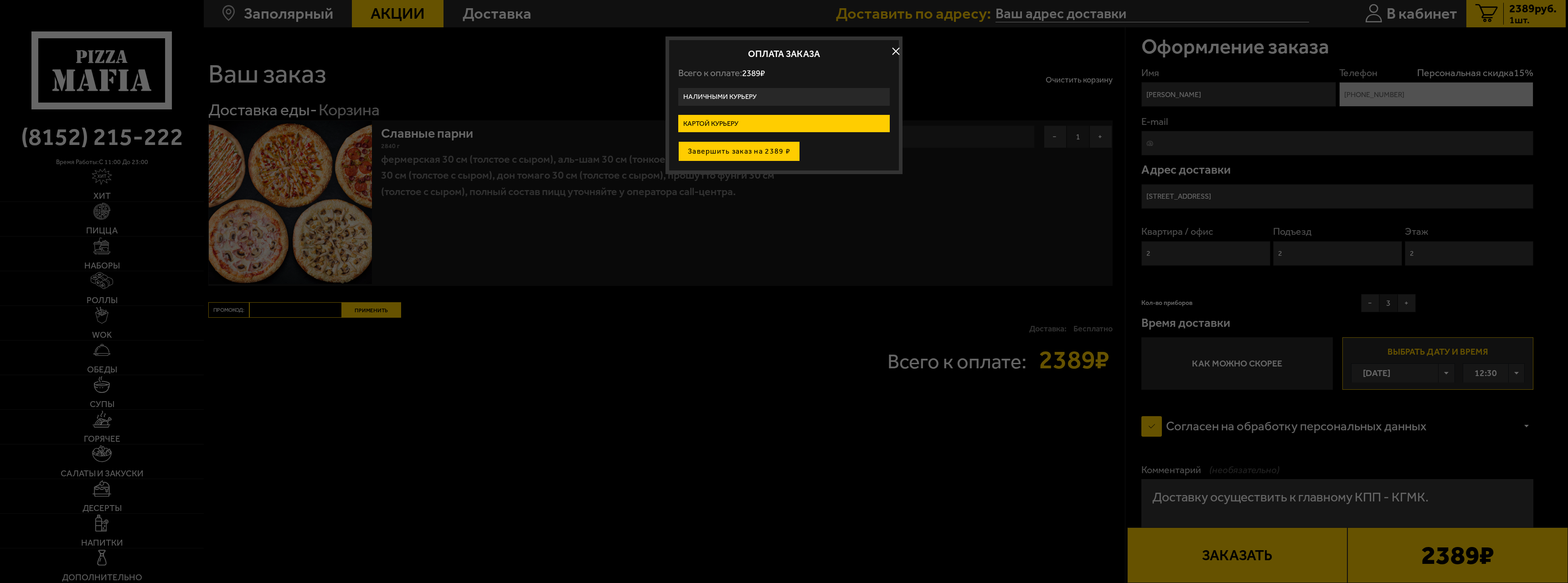
click at [773, 153] on button "Завершить заказ на 2389 ₽" at bounding box center [739, 151] width 122 height 20
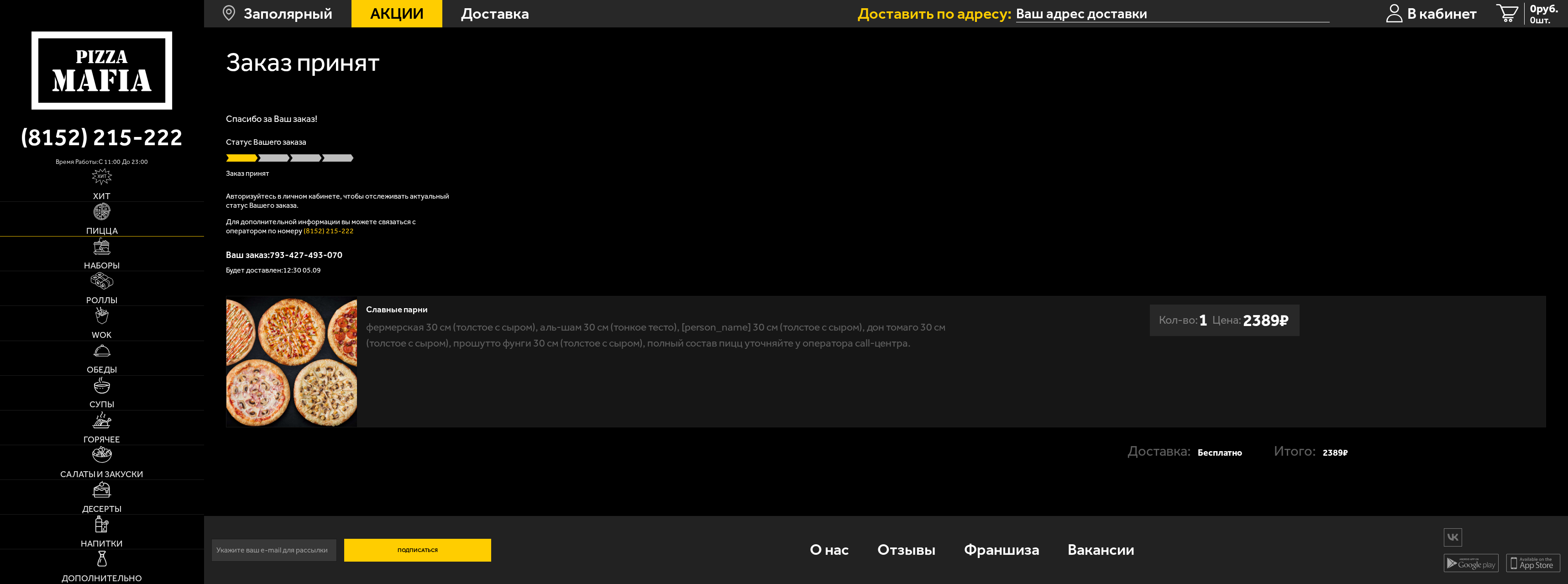
click at [113, 224] on link "Пицца" at bounding box center [102, 219] width 204 height 34
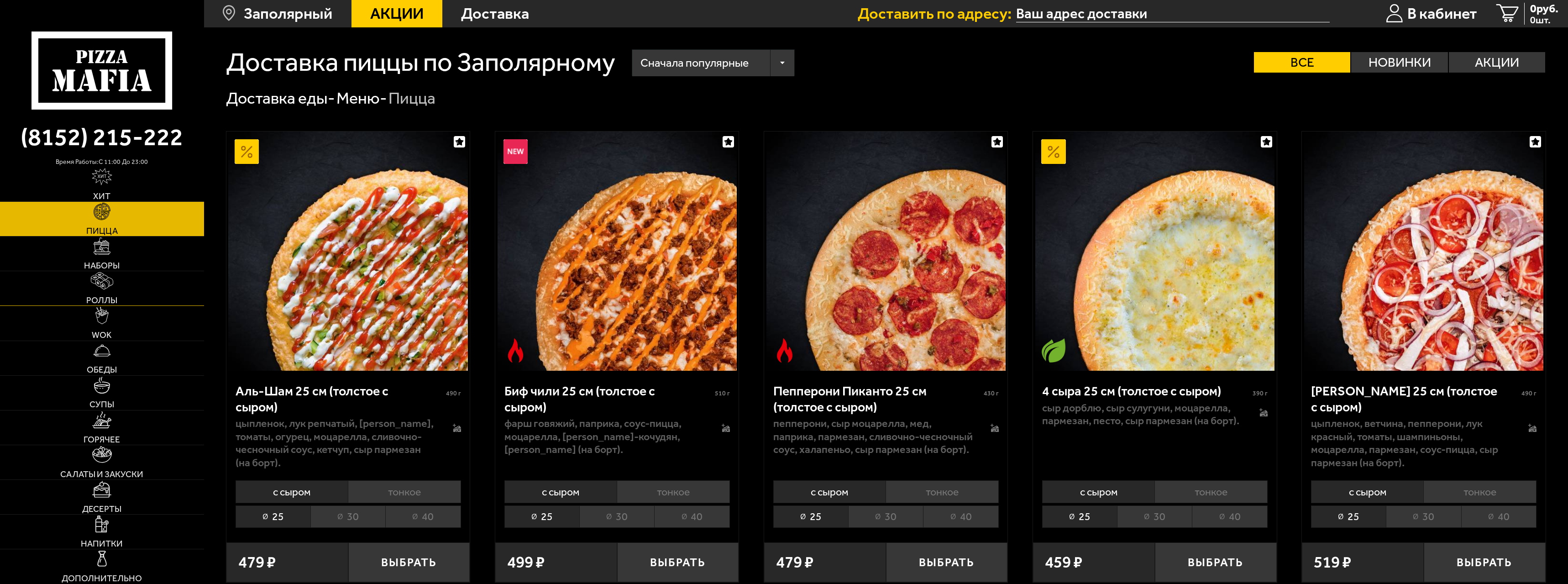
click at [106, 272] on img at bounding box center [102, 280] width 23 height 17
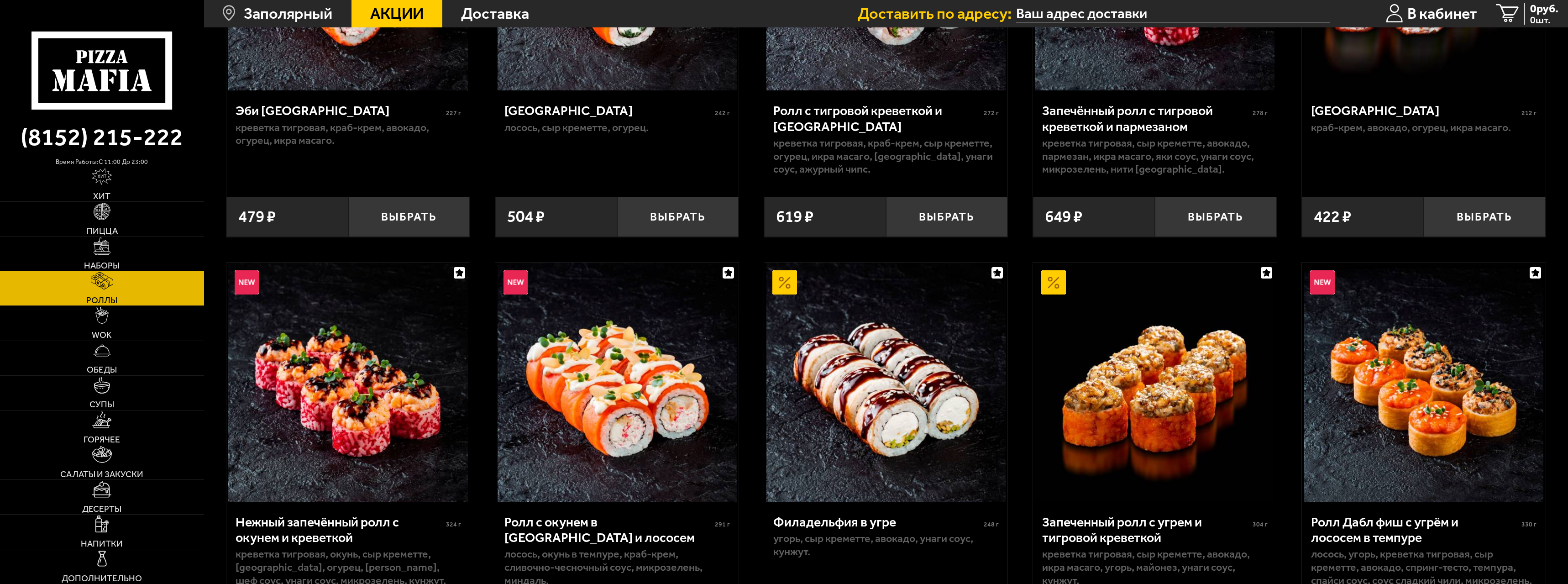
scroll to position [411, 0]
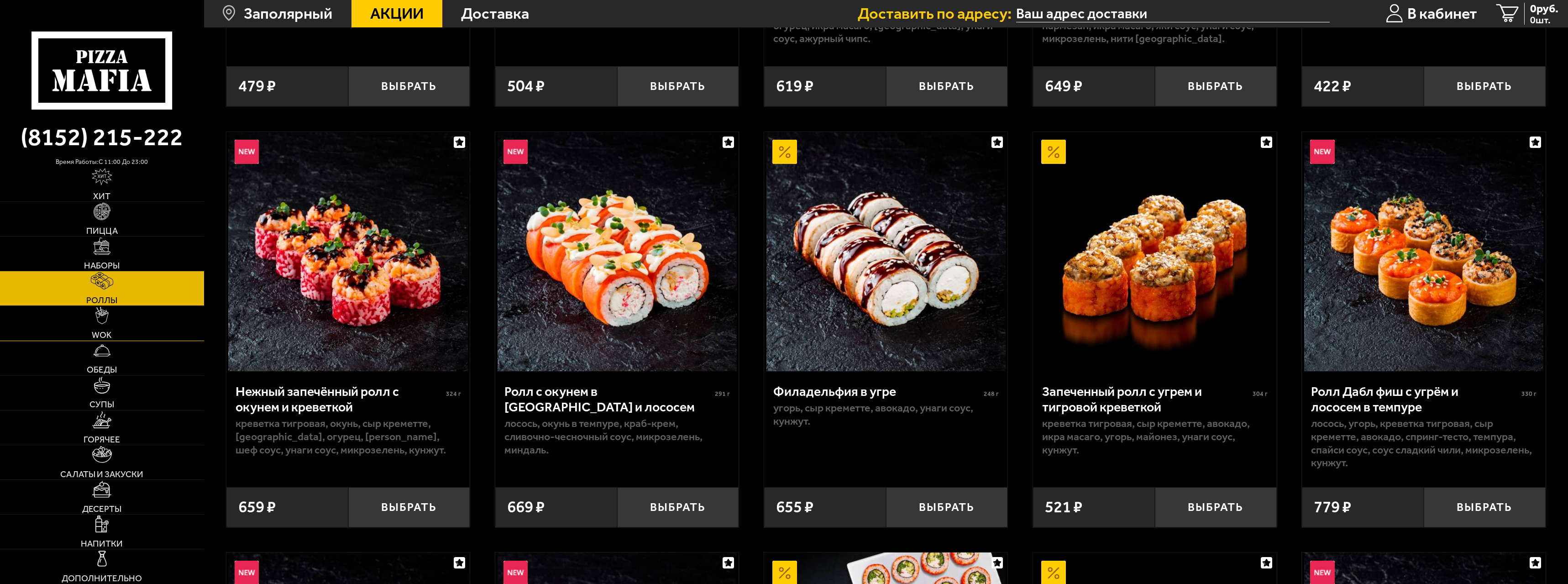
click at [143, 319] on link "WOK" at bounding box center [102, 323] width 204 height 34
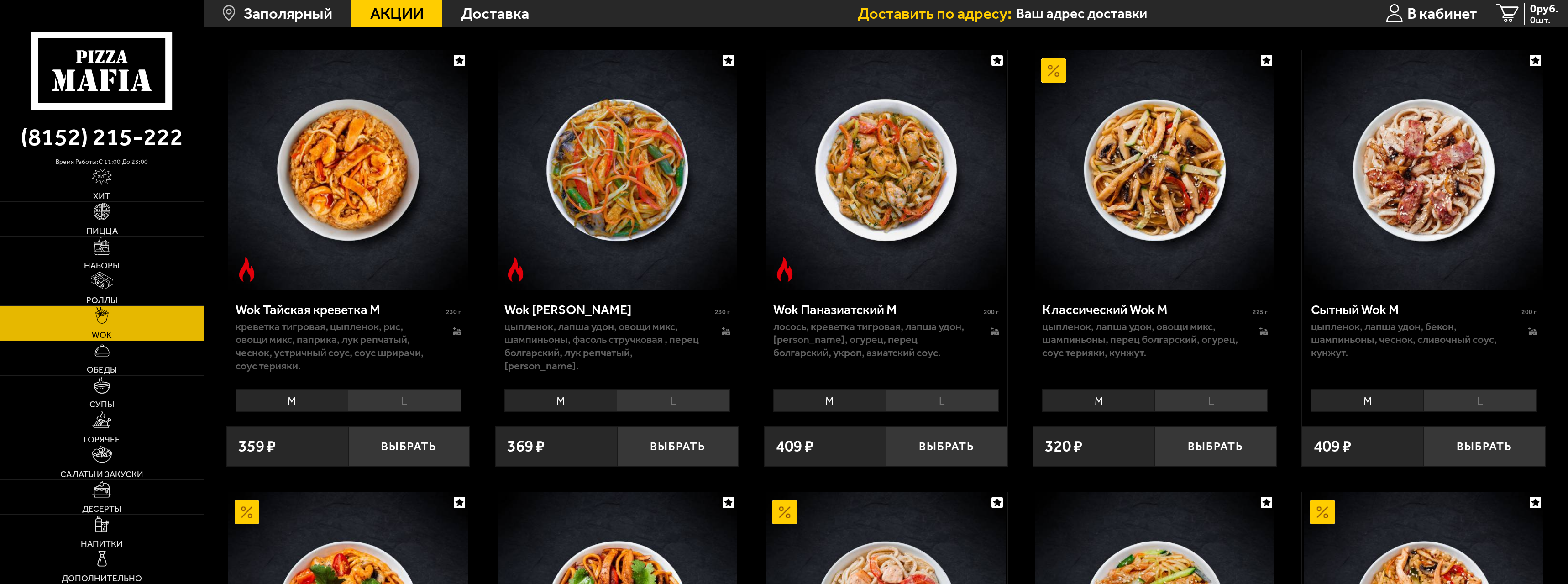
scroll to position [365, 0]
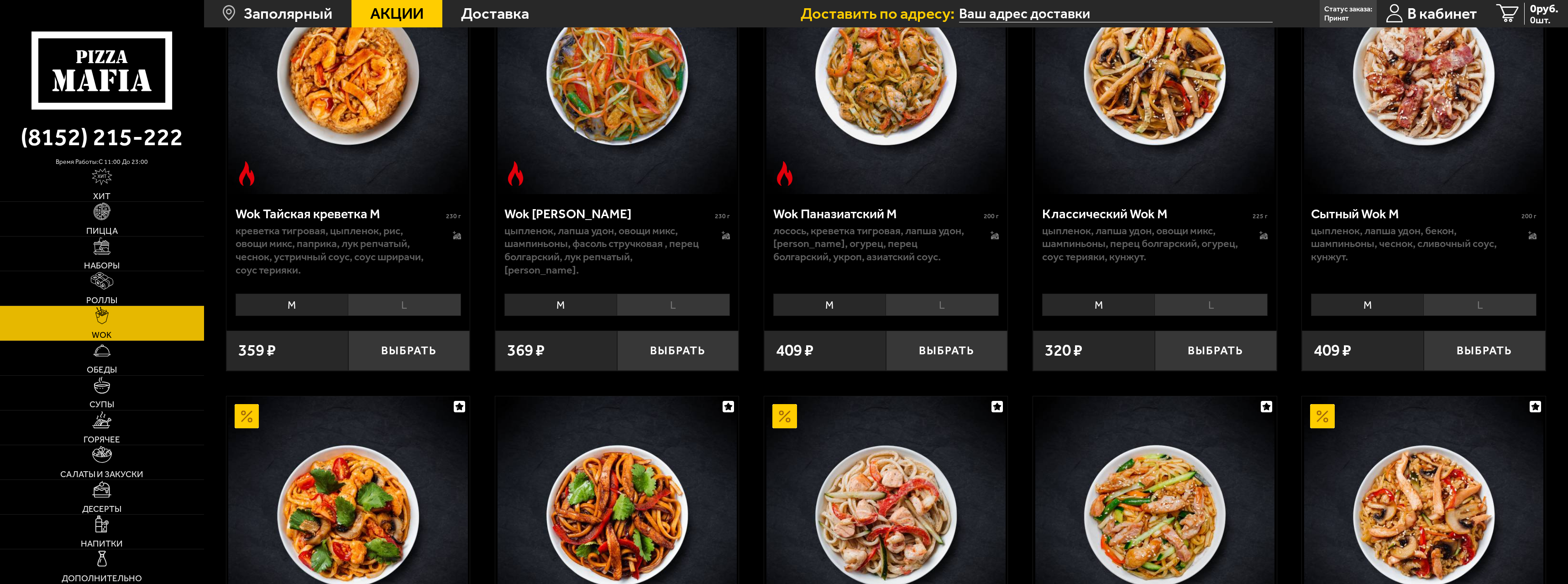
click at [1205, 299] on li "L" at bounding box center [1211, 305] width 113 height 23
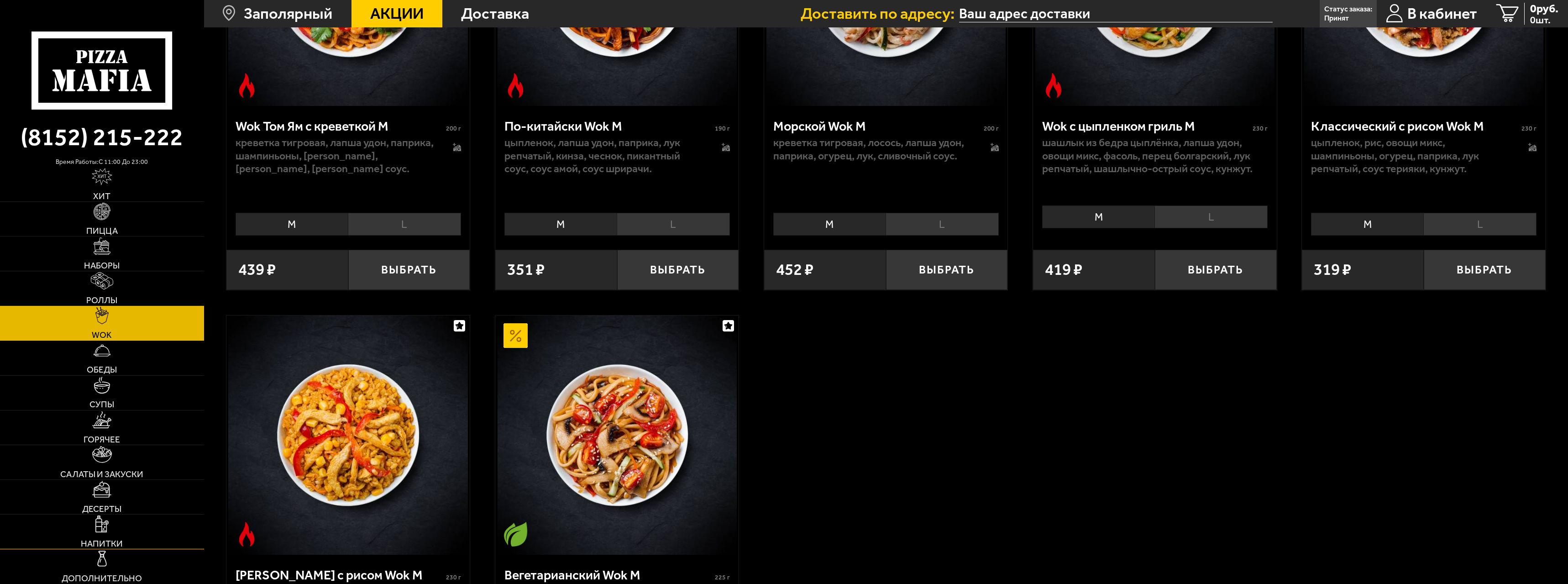
scroll to position [939, 0]
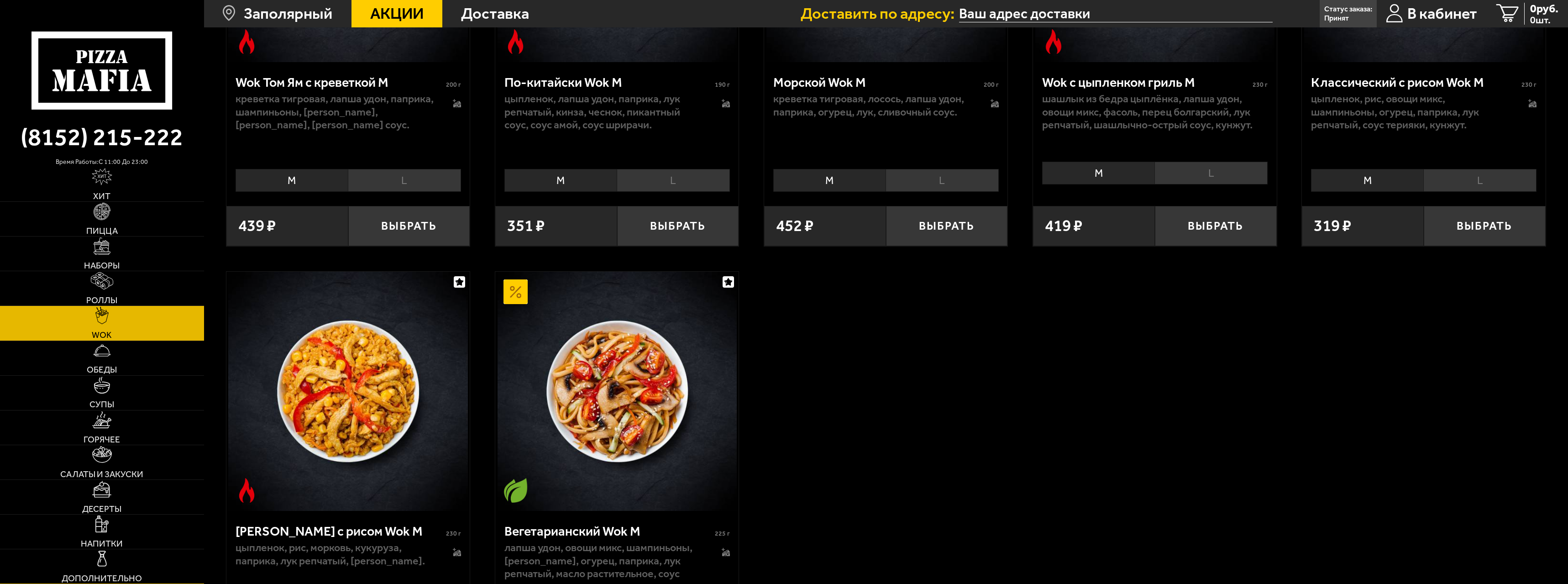
click at [111, 559] on link "Дополнительно" at bounding box center [102, 566] width 204 height 34
